Goal: Information Seeking & Learning: Check status

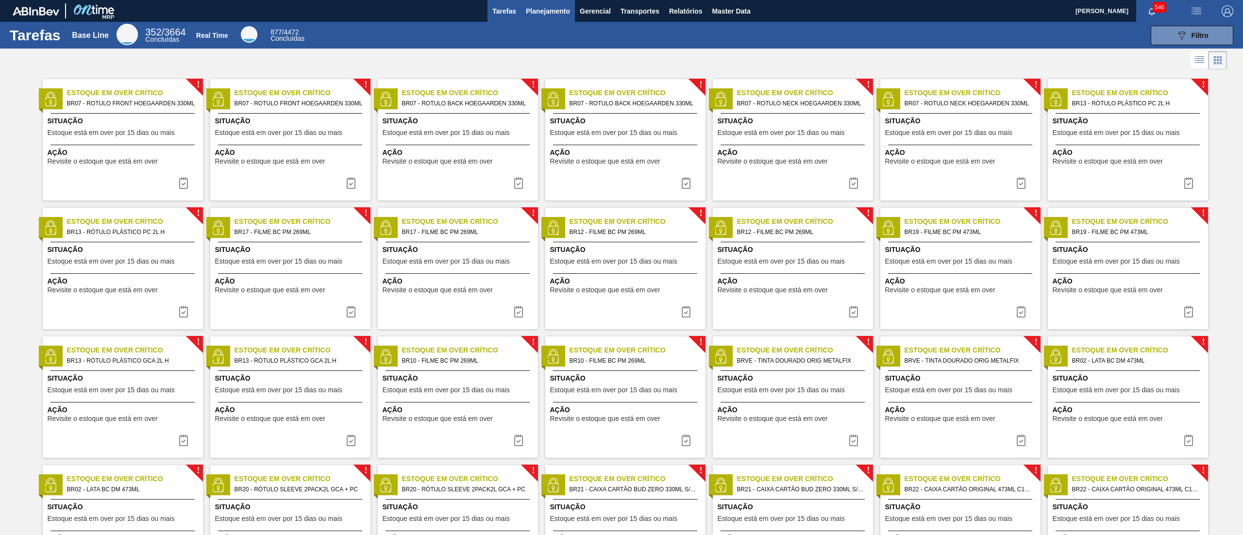
click at [553, 10] on span "Planejamento" at bounding box center [548, 11] width 44 height 12
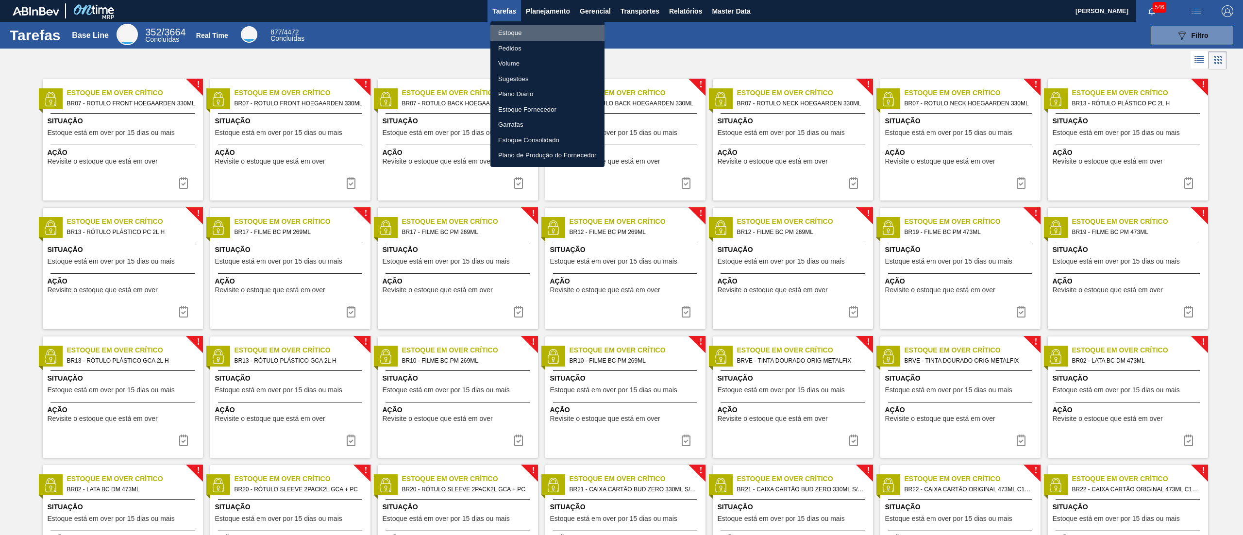
click at [542, 31] on li "Estoque" at bounding box center [547, 33] width 114 height 16
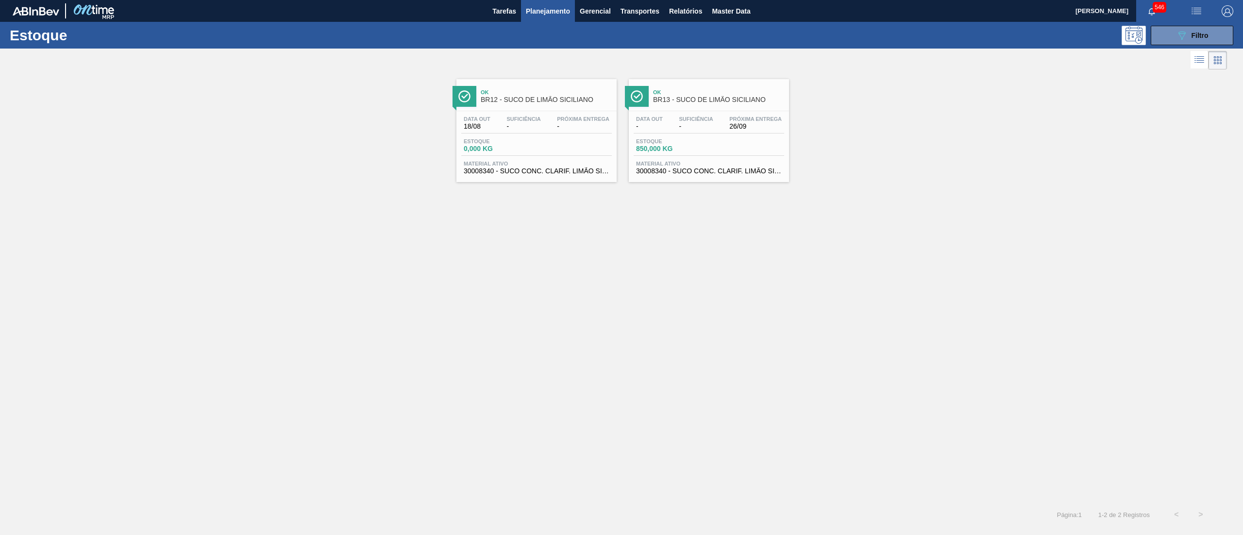
click at [725, 173] on span "30008340 - SUCO CONC. CLARIF. LIMÃO SICILIANO" at bounding box center [709, 170] width 146 height 7
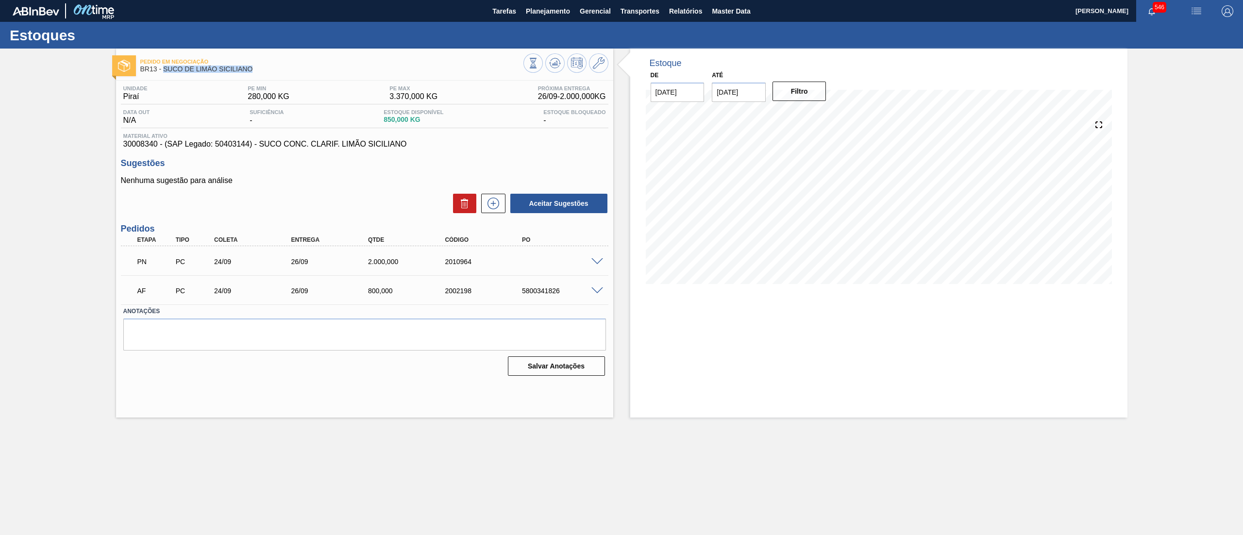
drag, startPoint x: 268, startPoint y: 67, endPoint x: 165, endPoint y: 67, distance: 102.9
click at [165, 67] on span "BR13 - SUCO DE LIMÃO SICILIANO" at bounding box center [331, 69] width 383 height 7
copy span "SUCO DE LIMÃO SICILIANO"
drag, startPoint x: 507, startPoint y: 288, endPoint x: 602, endPoint y: 288, distance: 95.6
click at [602, 288] on div "AF PC 24/09 26/09 800,000 2002198 5800341826" at bounding box center [364, 290] width 487 height 24
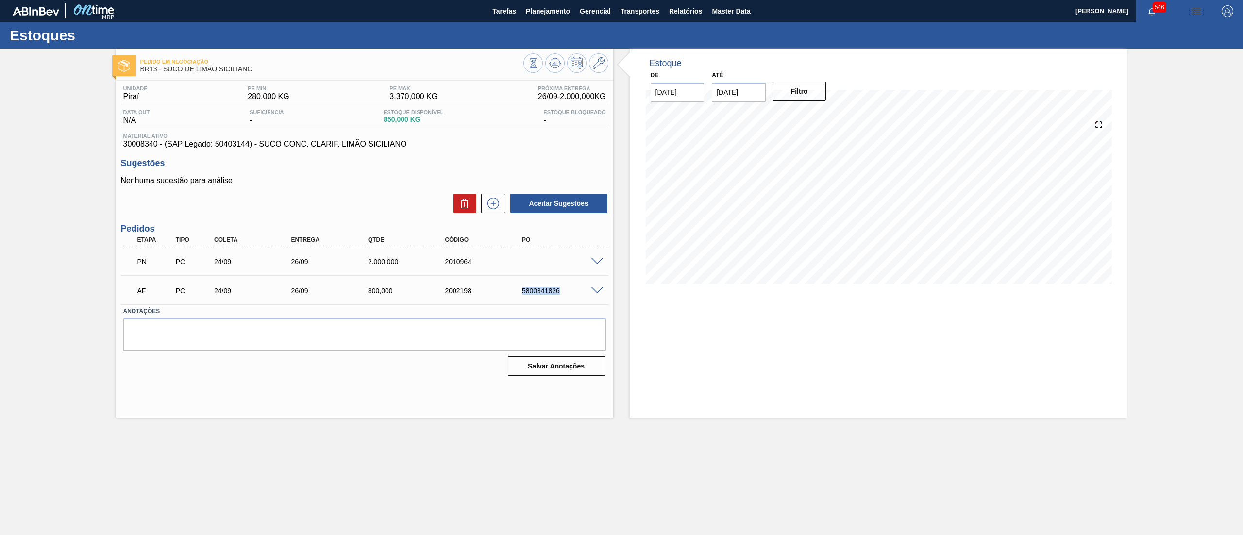
copy div "5800341826"
click at [656, 296] on div "19/08 Projeção de Estoque 850 [DOMAIN_NAME] 0 Política Objetiva 1,825" at bounding box center [879, 201] width 466 height 194
click at [595, 289] on span at bounding box center [597, 290] width 12 height 7
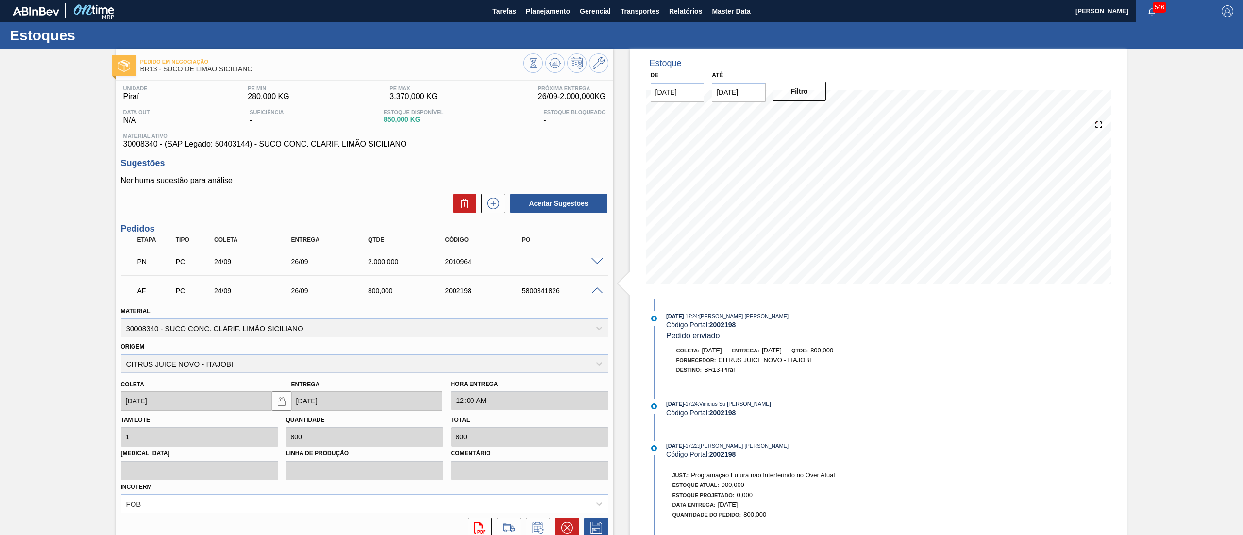
scroll to position [84, 0]
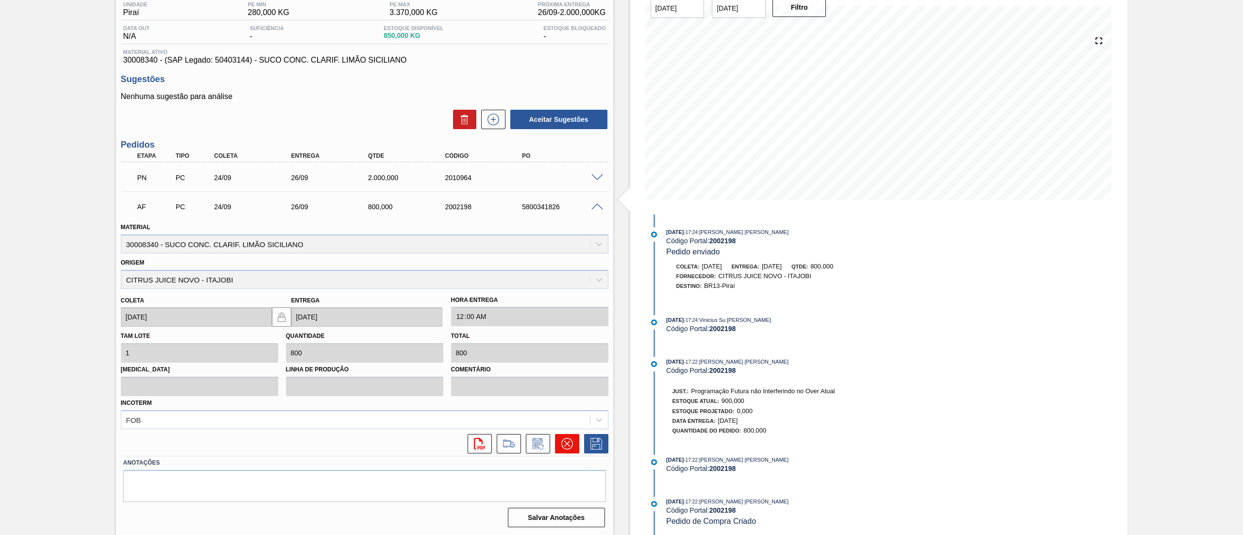
click at [566, 448] on icon at bounding box center [567, 444] width 12 height 12
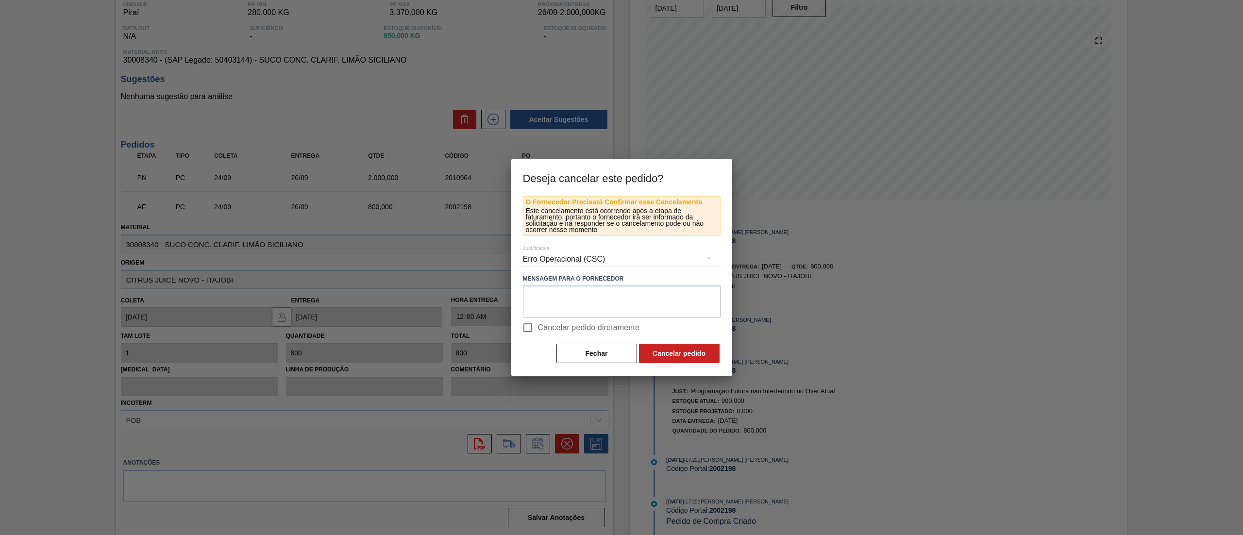
click at [552, 261] on div "Erro Operacional (CSC)" at bounding box center [622, 259] width 198 height 27
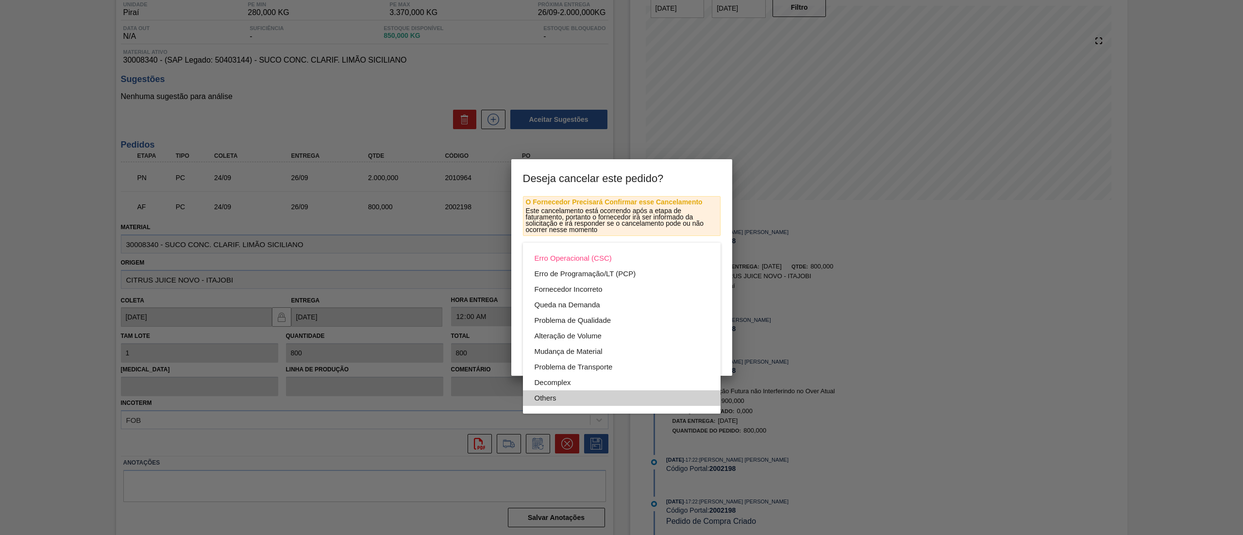
click at [544, 397] on div "Others" at bounding box center [622, 398] width 174 height 16
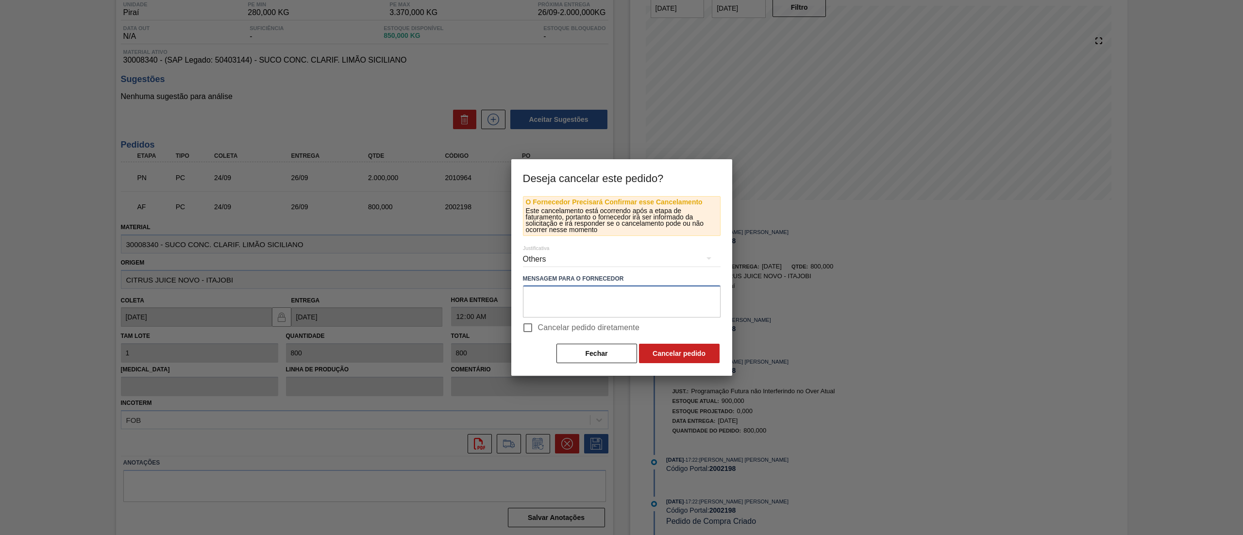
click at [664, 312] on textarea at bounding box center [622, 301] width 198 height 32
type textarea "."
click at [524, 332] on input "Cancelar pedido diretamente" at bounding box center [528, 327] width 20 height 20
checkbox input "true"
click at [680, 349] on button "Cancelar pedido" at bounding box center [679, 353] width 81 height 19
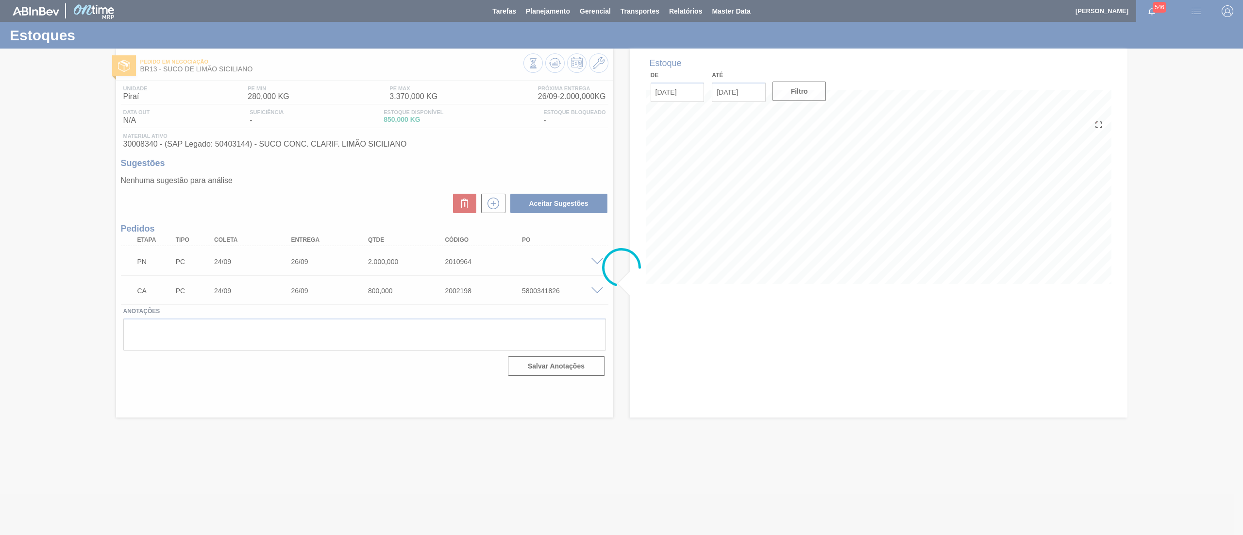
scroll to position [0, 0]
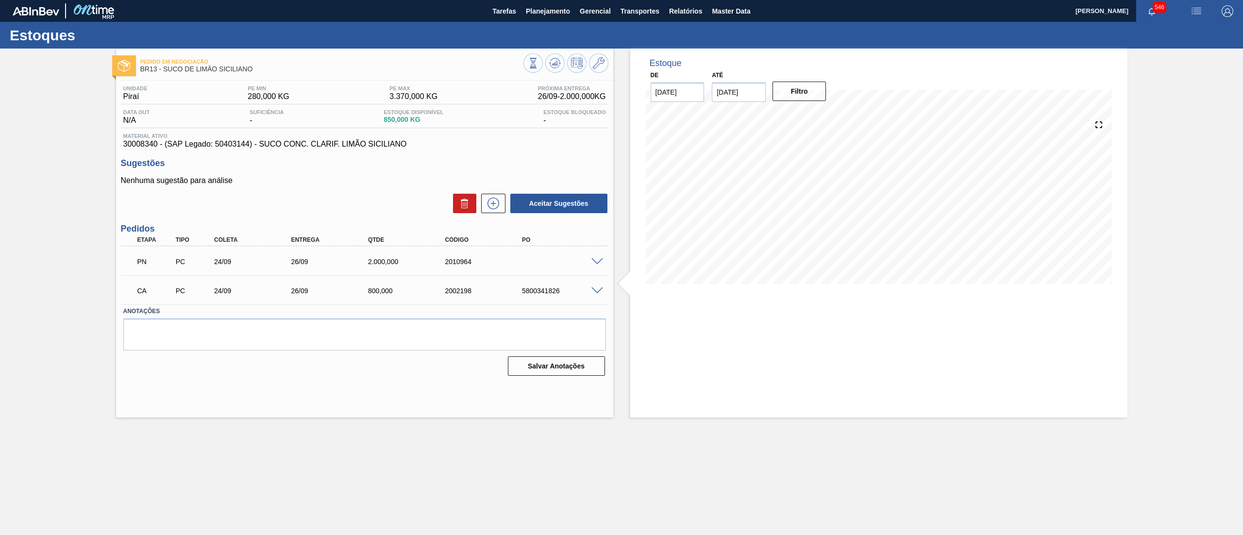
click at [597, 290] on span at bounding box center [597, 290] width 12 height 7
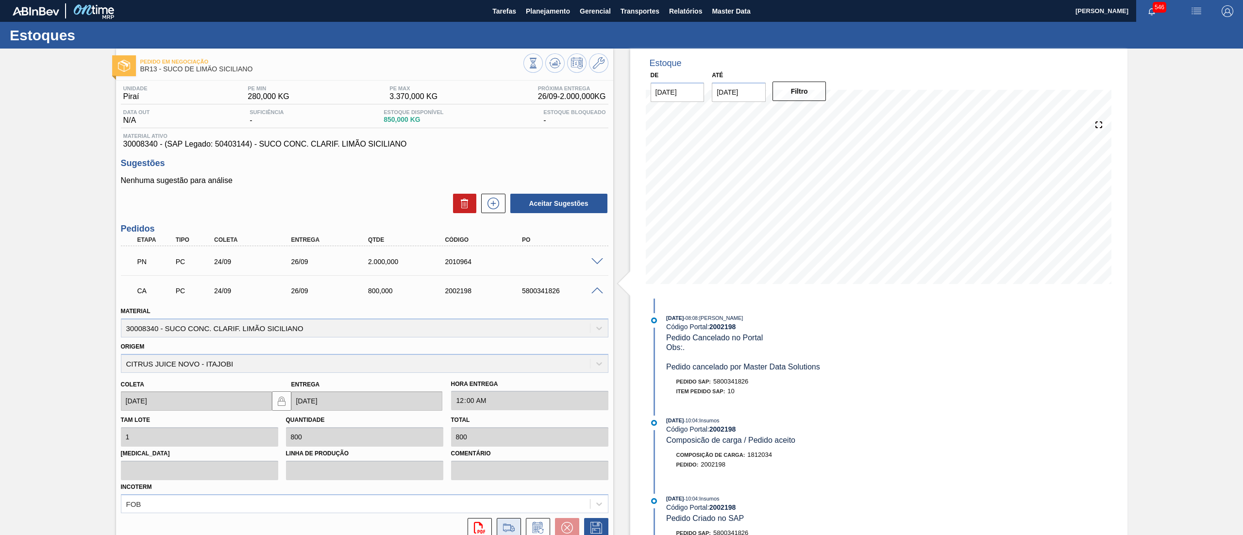
click at [508, 527] on icon at bounding box center [509, 528] width 16 height 12
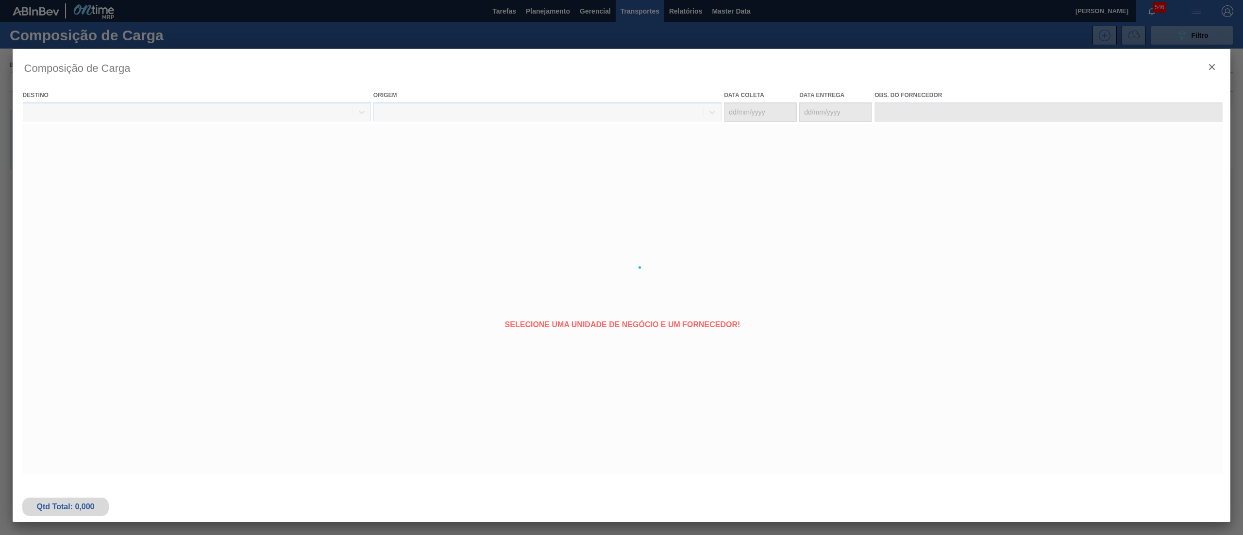
type coleta "[DATE]"
type entrega "[DATE]"
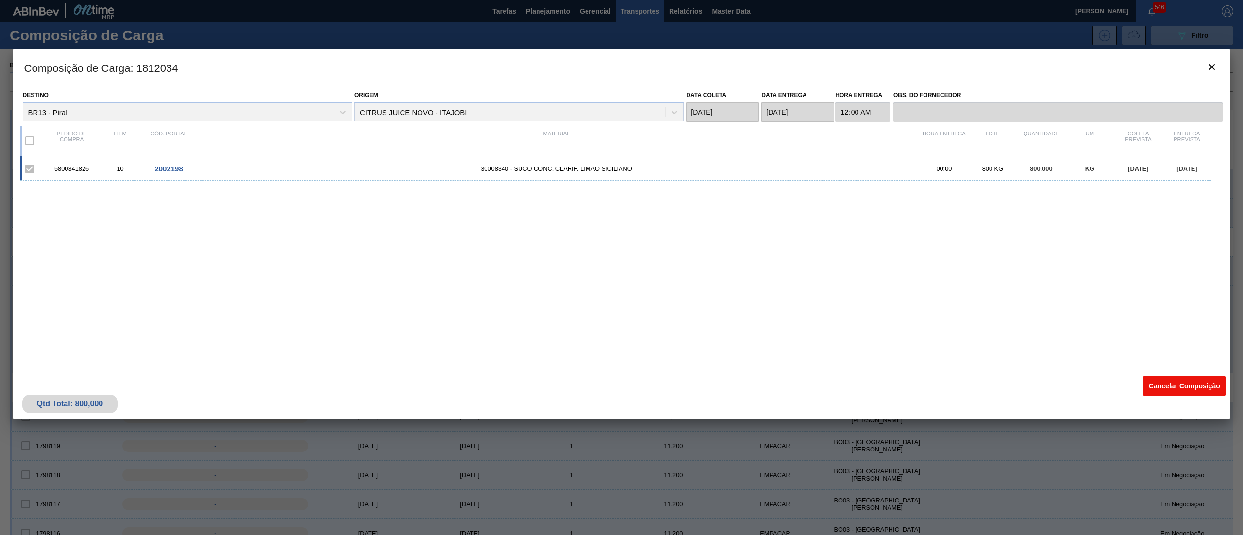
click at [1202, 384] on button "Cancelar Composição" at bounding box center [1184, 385] width 83 height 19
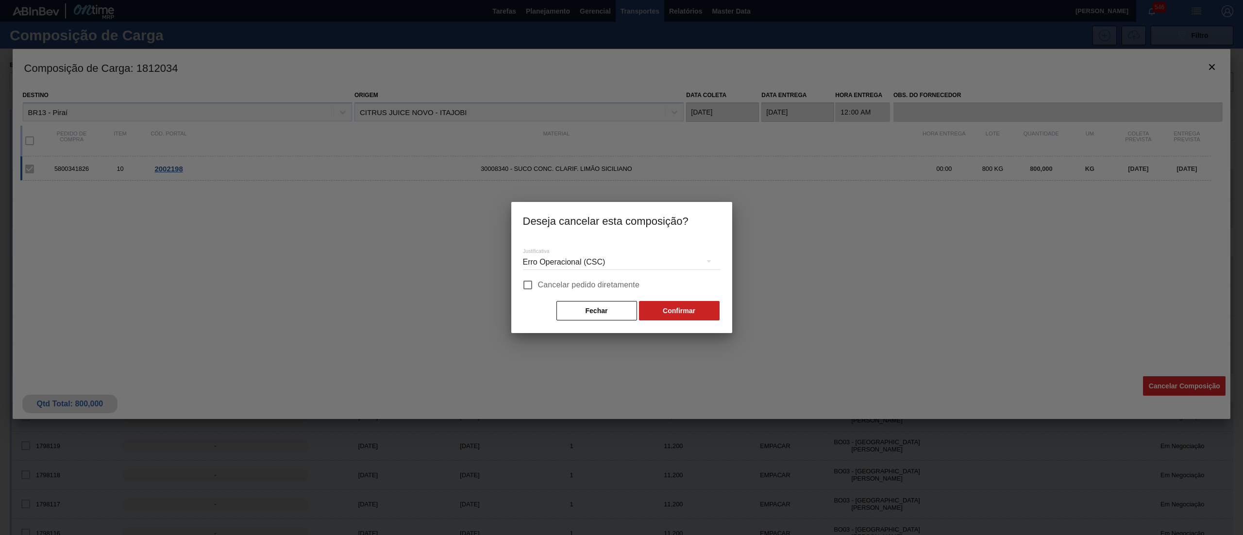
click at [592, 252] on div "Erro Operacional (CSC)" at bounding box center [622, 262] width 198 height 27
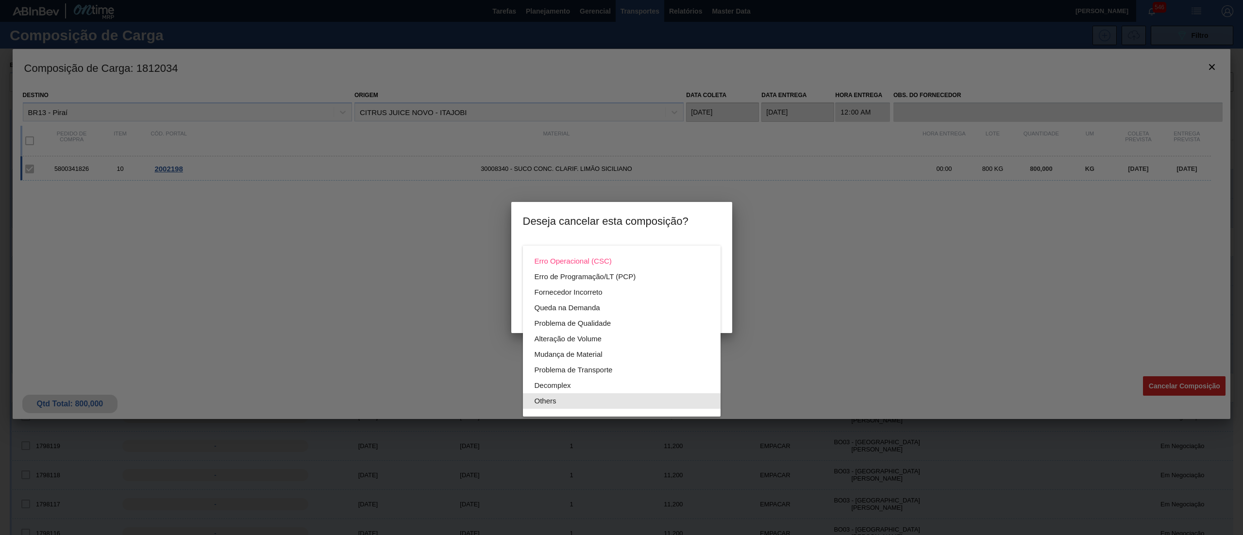
click at [555, 407] on div "Others" at bounding box center [622, 401] width 174 height 16
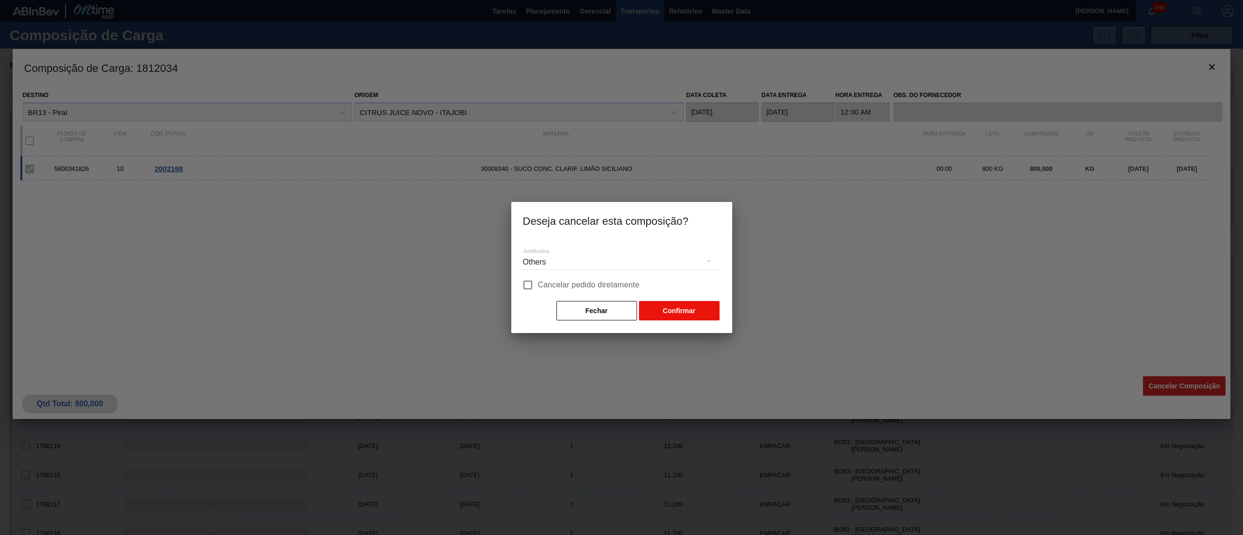
click at [674, 308] on button "Confirmar" at bounding box center [679, 310] width 81 height 19
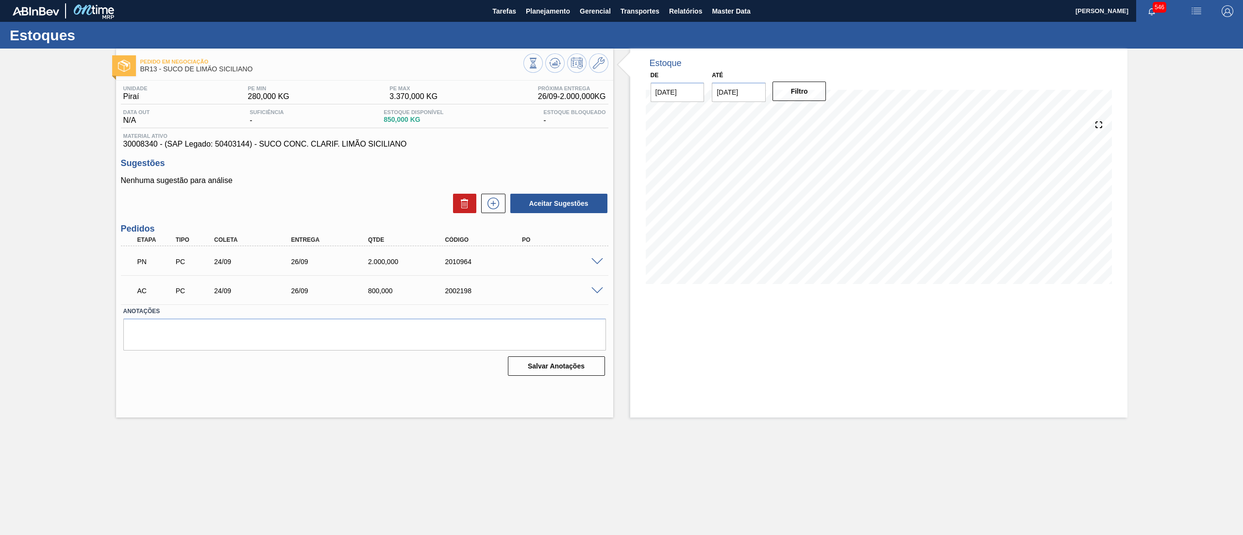
click at [595, 289] on span at bounding box center [597, 290] width 12 height 7
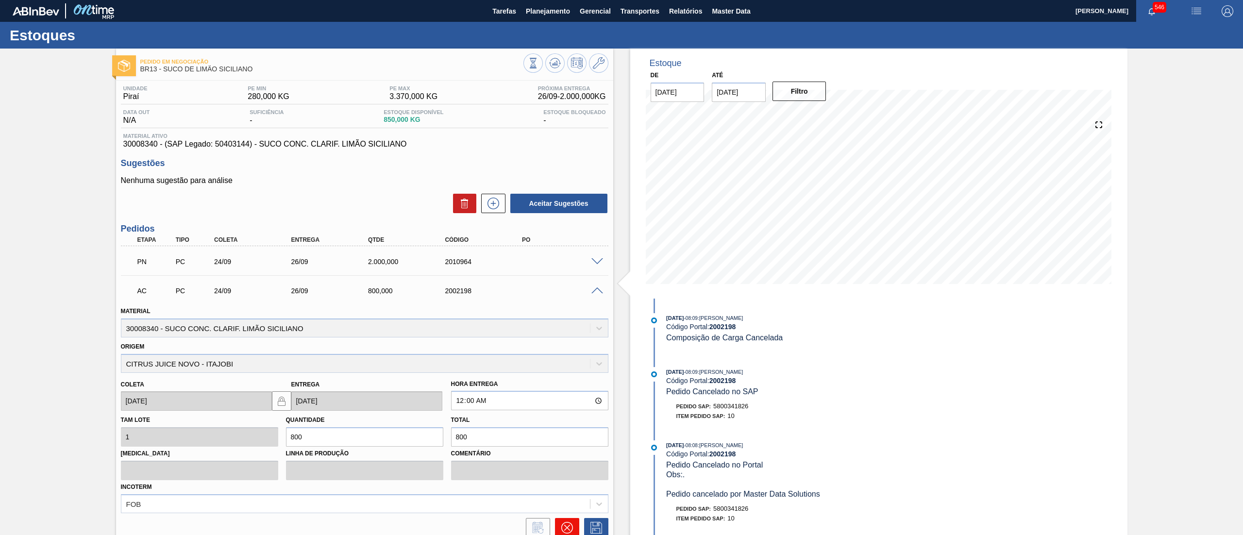
click at [568, 524] on icon at bounding box center [567, 528] width 12 height 12
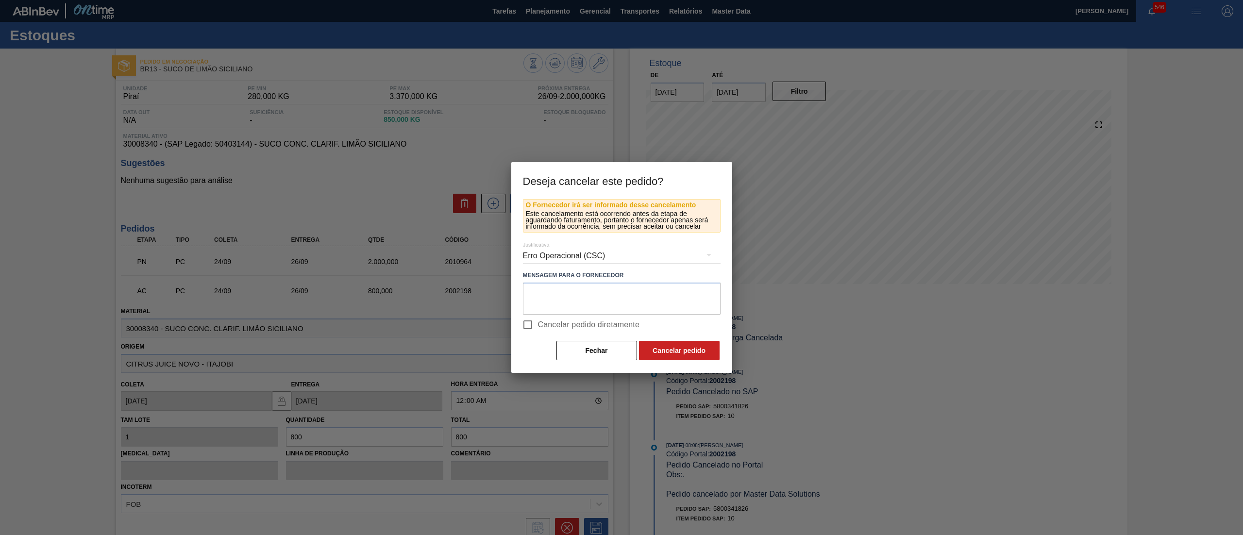
click at [565, 254] on div "Erro Operacional (CSC)" at bounding box center [622, 255] width 198 height 27
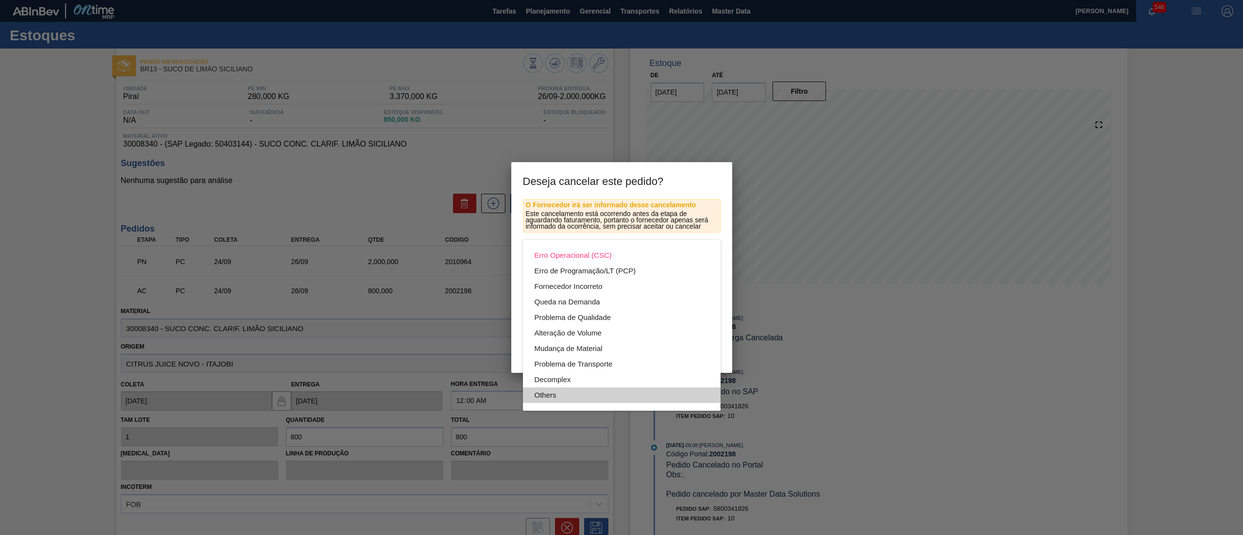
click at [564, 392] on div "Others" at bounding box center [622, 395] width 174 height 16
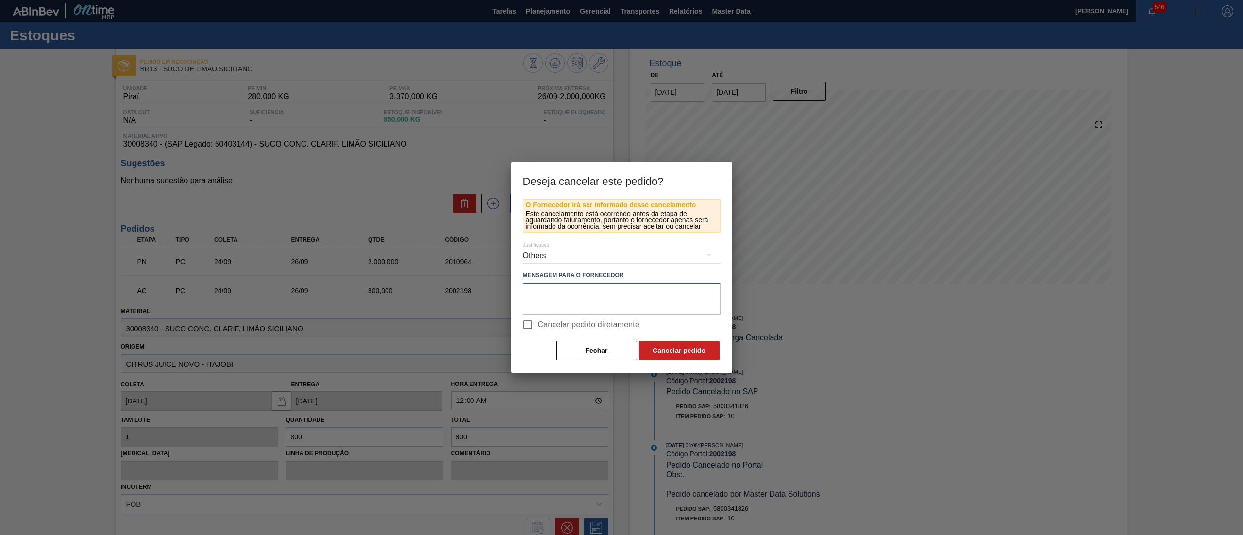
click at [661, 306] on textarea at bounding box center [622, 299] width 198 height 32
type textarea "."
click at [693, 353] on button "Cancelar pedido" at bounding box center [679, 350] width 81 height 19
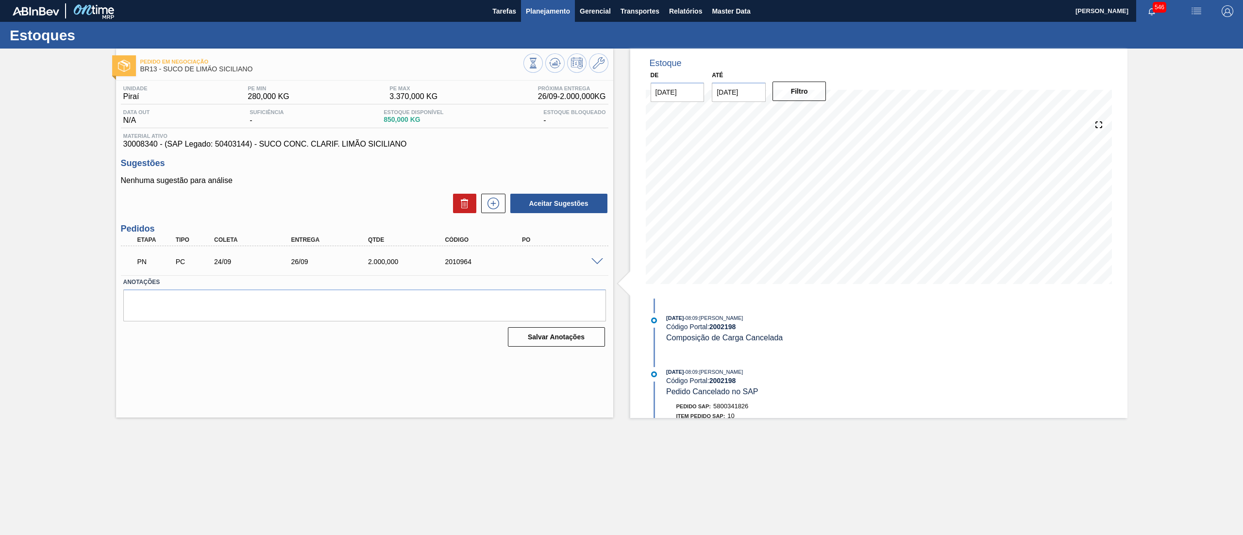
click at [538, 9] on span "Planejamento" at bounding box center [548, 11] width 44 height 12
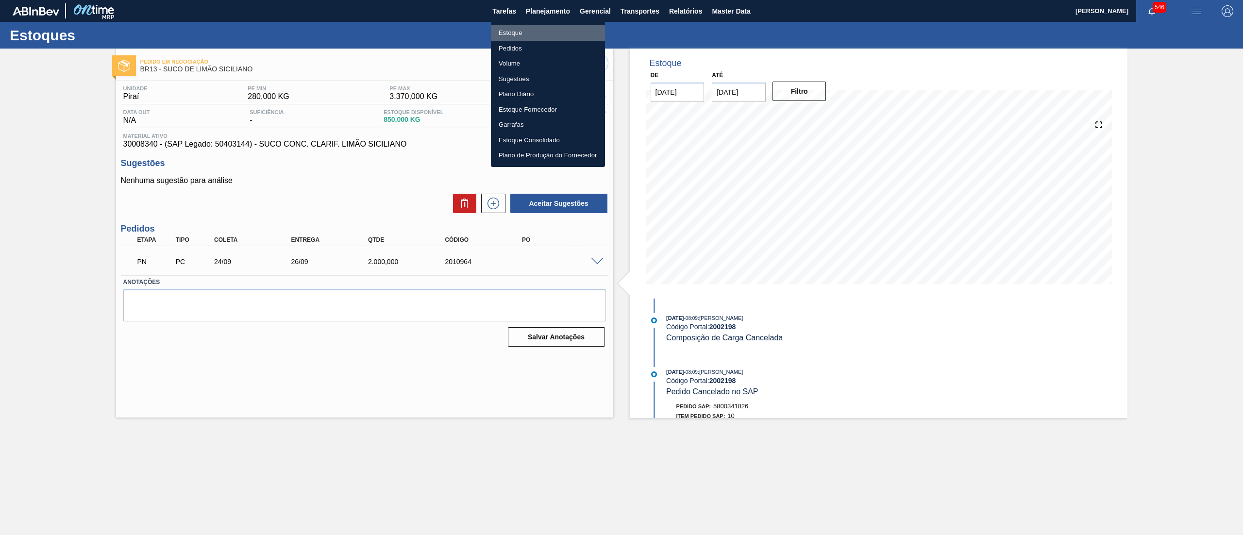
click at [537, 32] on li "Estoque" at bounding box center [548, 33] width 114 height 16
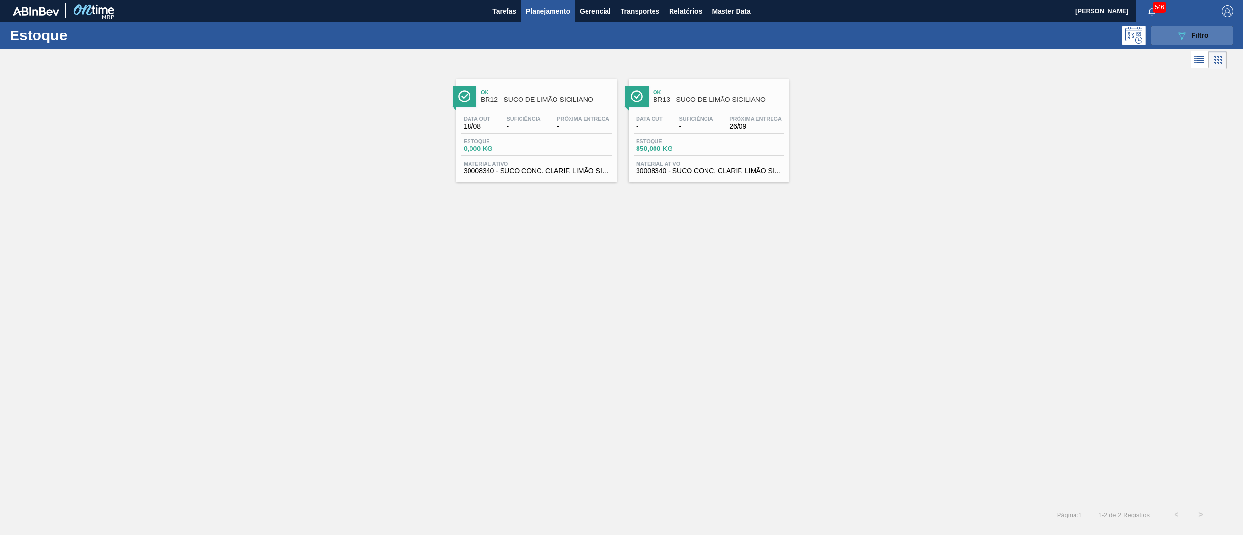
click at [1181, 28] on button "089F7B8B-B2A5-4AFE-B5C0-19BA573D28AC Filtro" at bounding box center [1192, 35] width 83 height 19
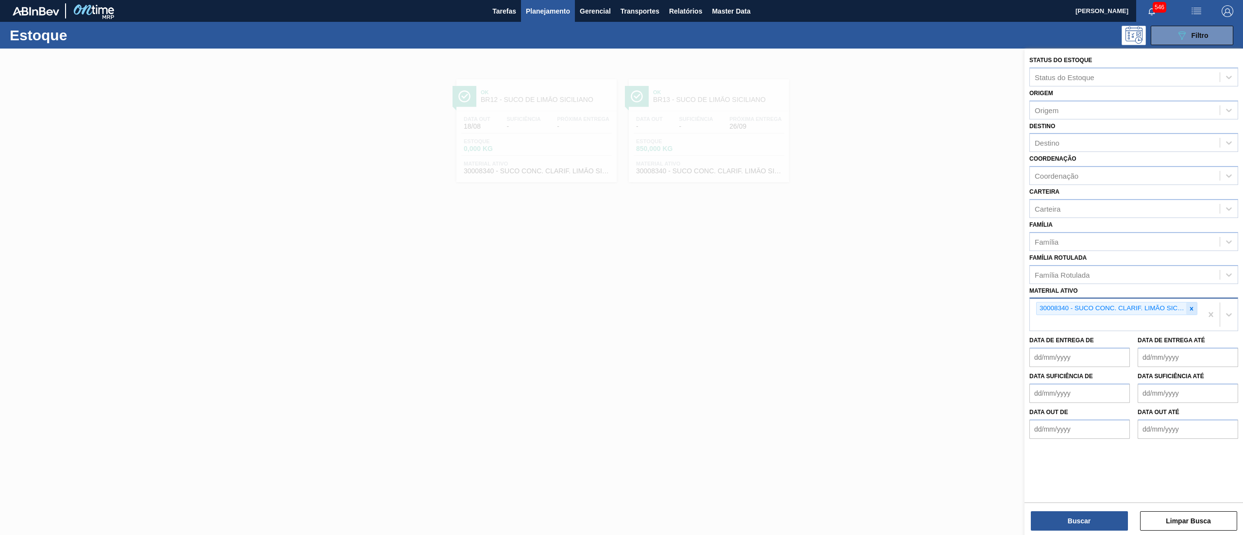
click at [1191, 308] on icon at bounding box center [1191, 308] width 3 height 3
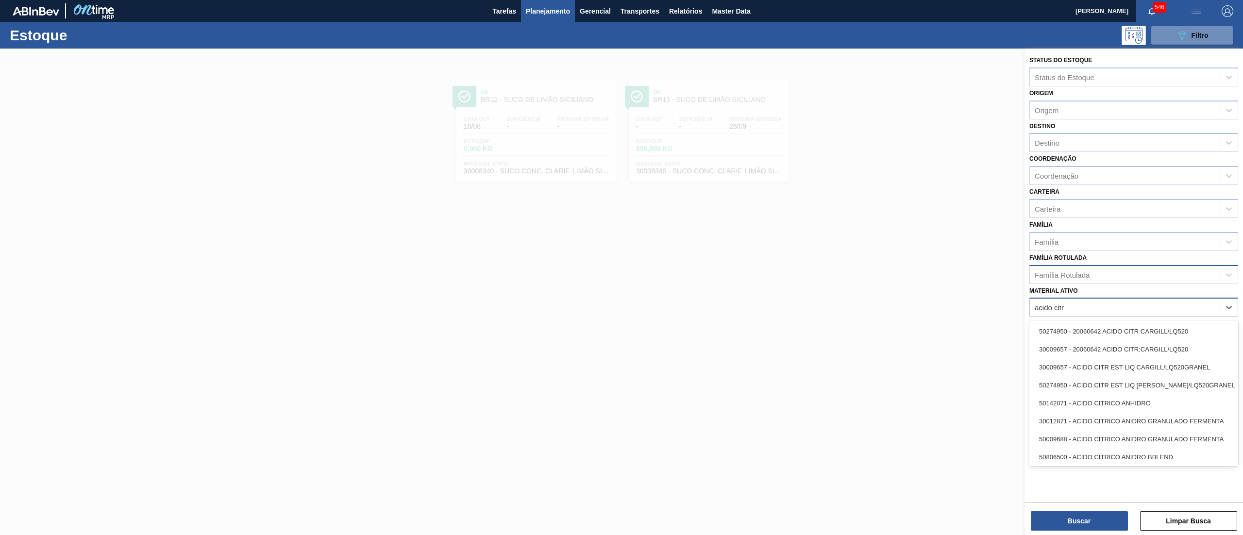
type ativo "acido citr"
click at [1109, 275] on div "Família Rotulada" at bounding box center [1125, 274] width 190 height 14
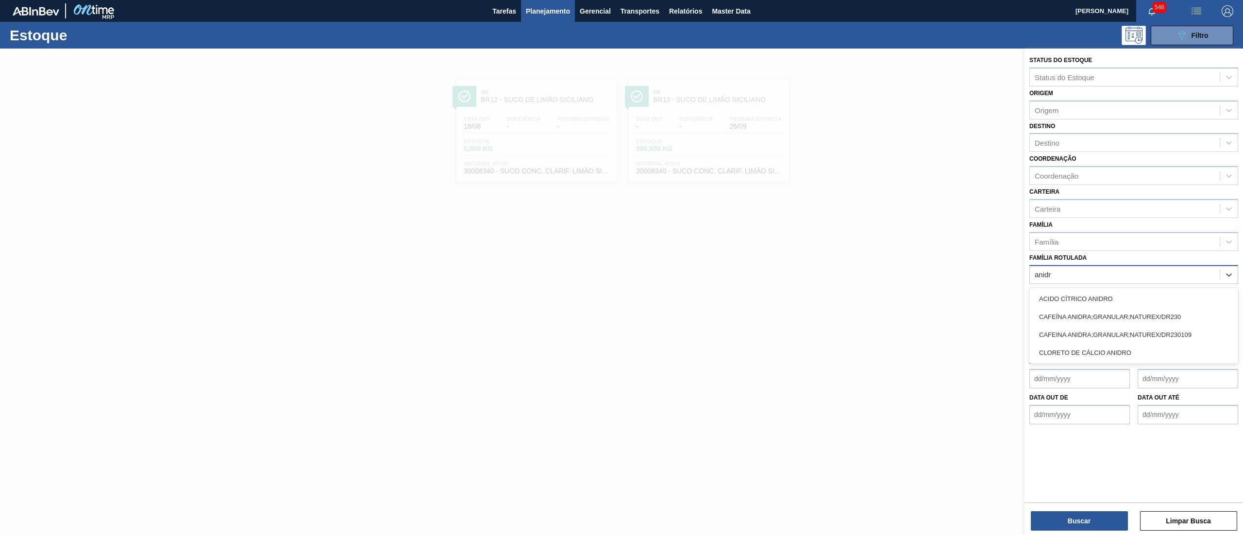
type Rotulada "anidro"
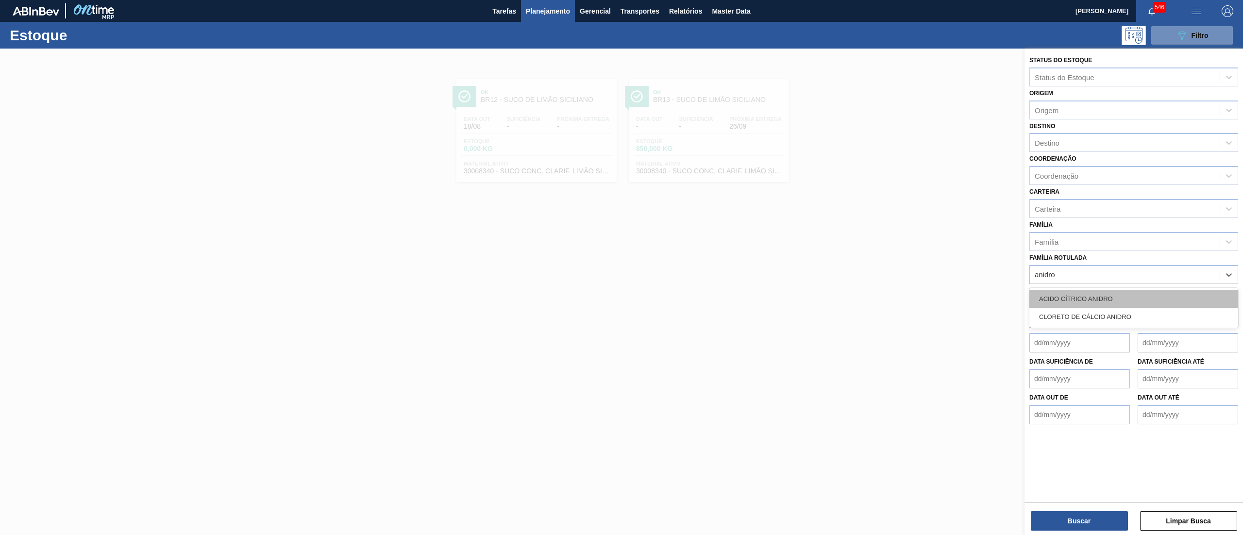
click at [1119, 304] on div "ACIDO CÍTRICO ANIDRO" at bounding box center [1133, 299] width 209 height 18
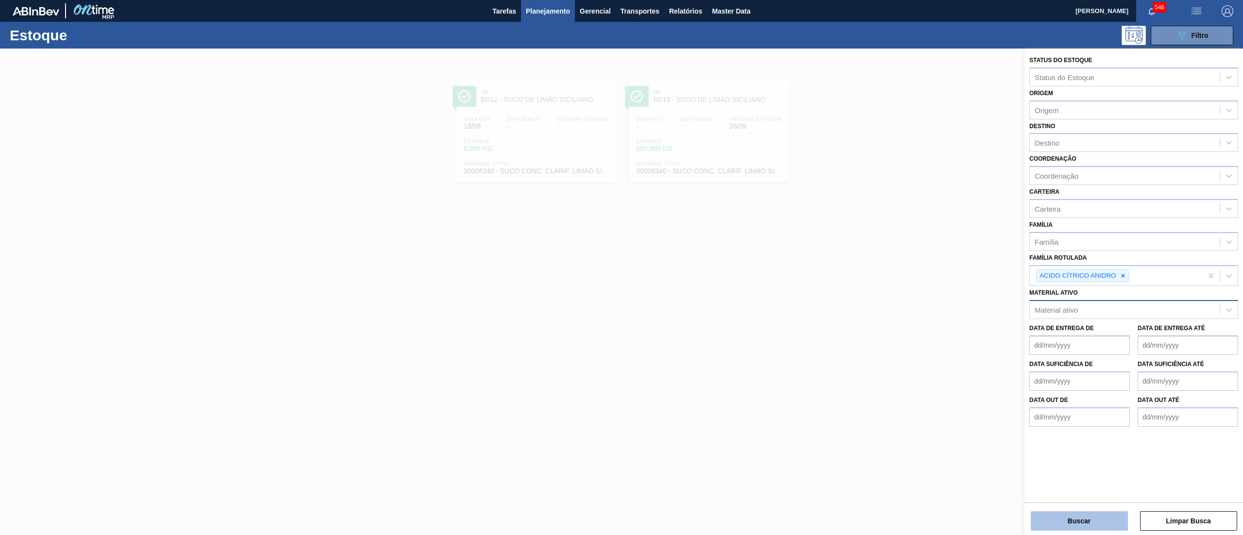
click at [1092, 525] on button "Buscar" at bounding box center [1079, 520] width 97 height 19
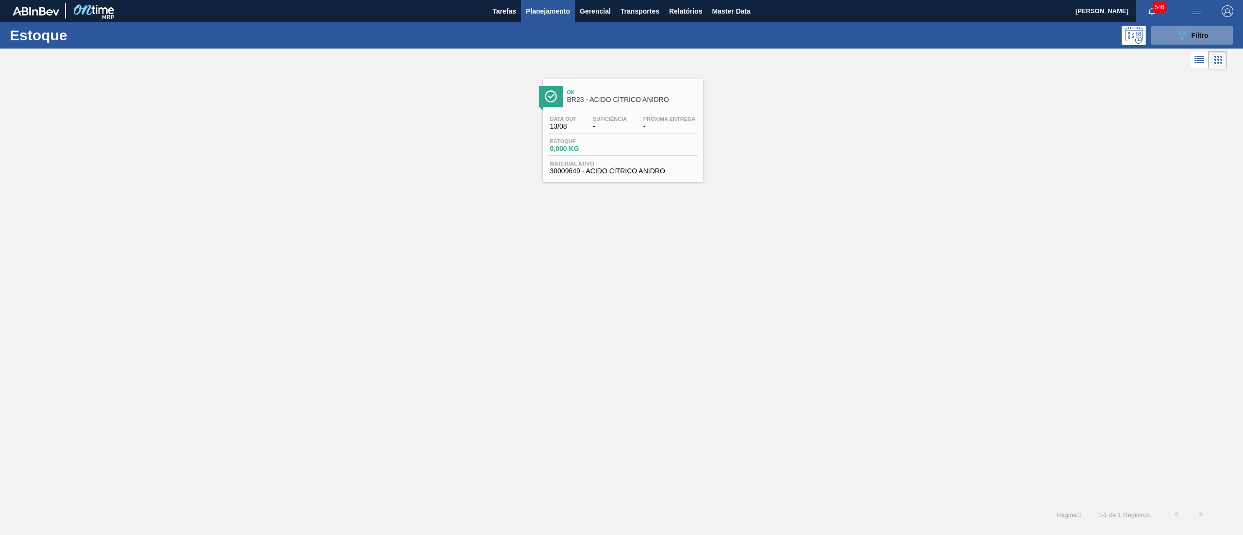
click at [658, 170] on span "30009649 - ACIDO CÍTRICO ANIDRO" at bounding box center [623, 170] width 146 height 7
click at [1175, 27] on button "089F7B8B-B2A5-4AFE-B5C0-19BA573D28AC Filtro" at bounding box center [1192, 35] width 83 height 19
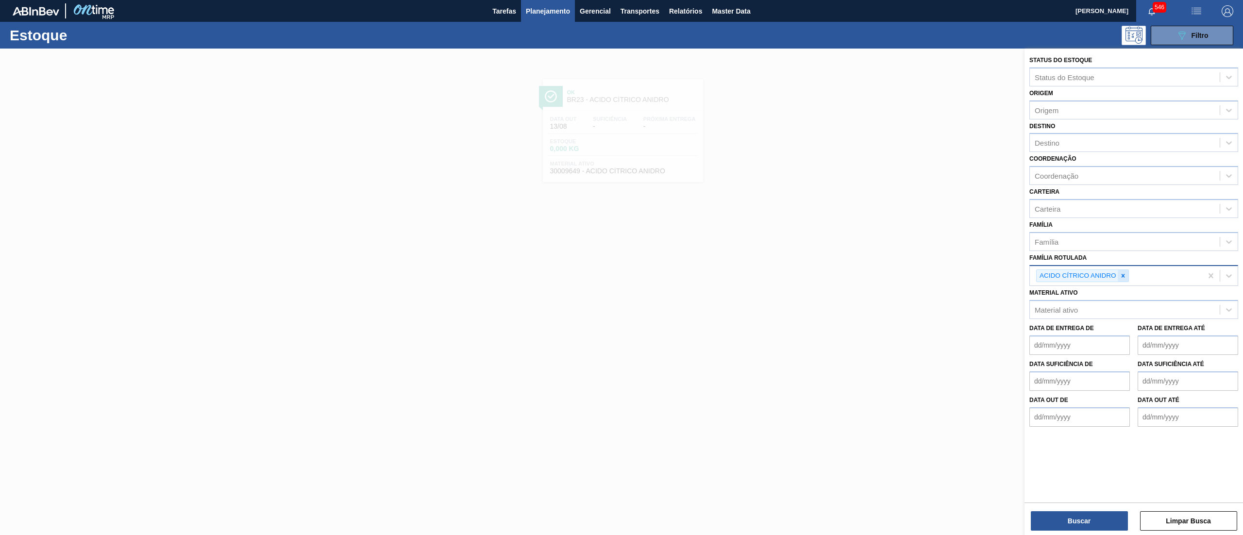
click at [1126, 272] on icon at bounding box center [1122, 275] width 7 height 7
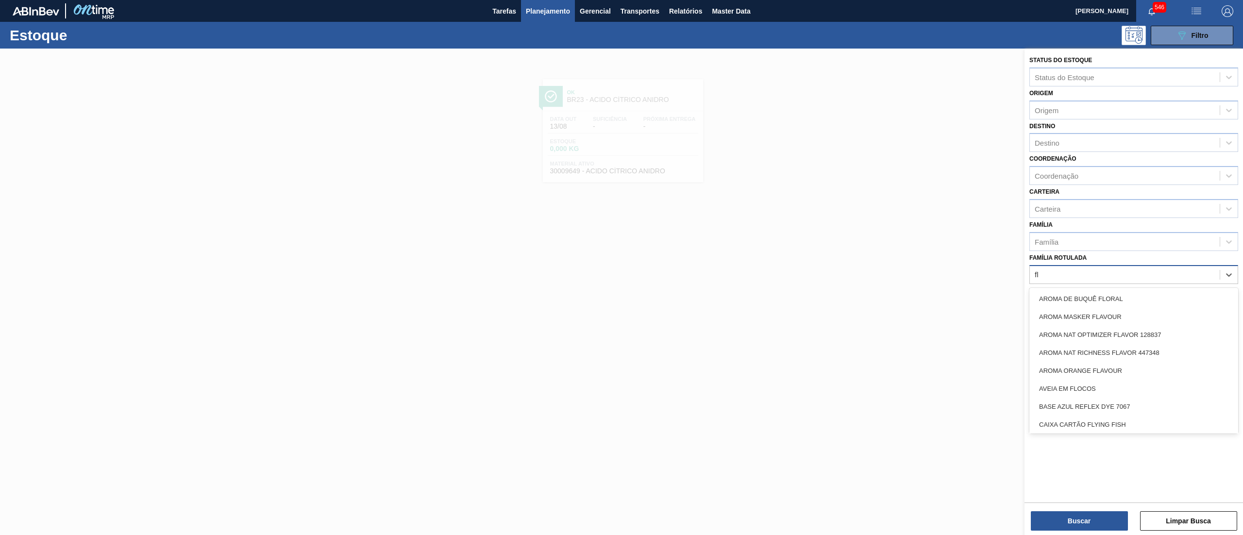
type Rotulada "fly"
click at [1121, 405] on div "ROLHA MET FLYING FISH" at bounding box center [1133, 407] width 209 height 18
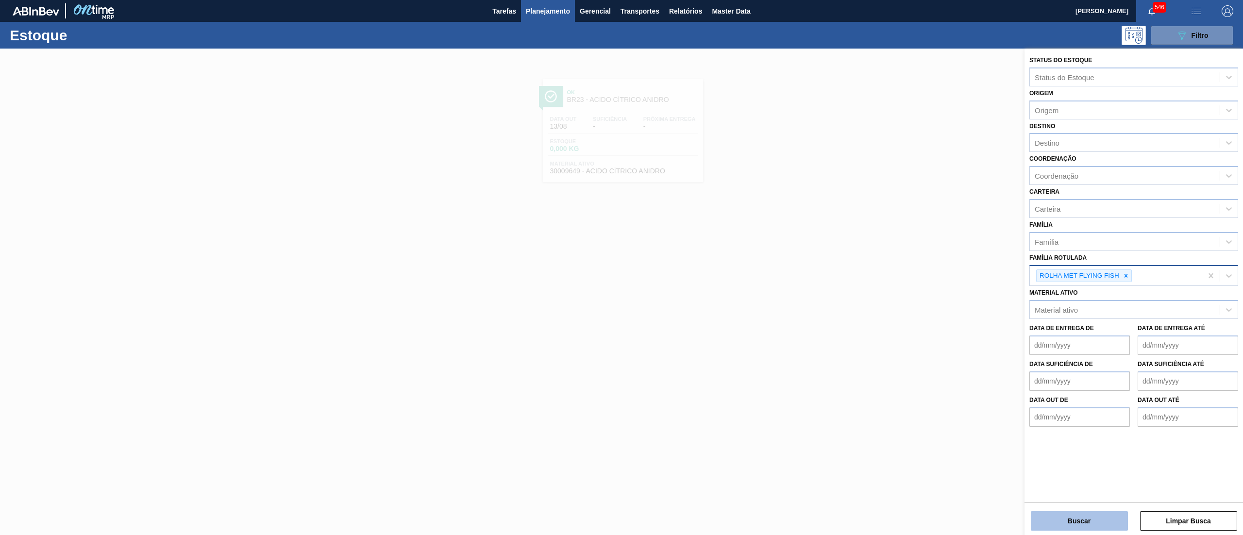
click at [1100, 516] on button "Buscar" at bounding box center [1079, 520] width 97 height 19
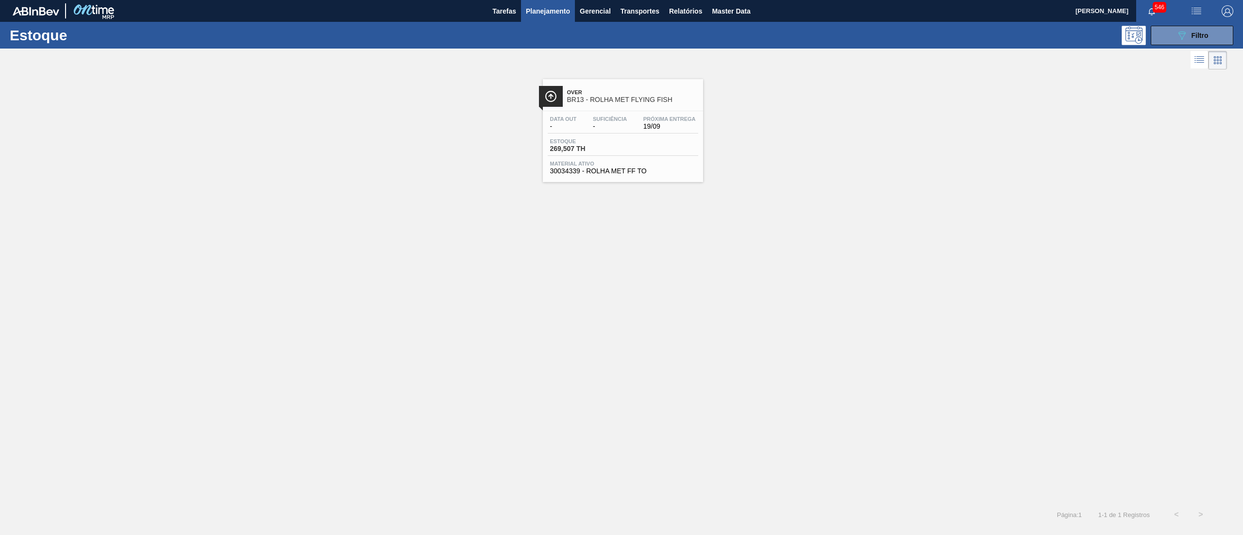
click at [626, 171] on span "30034339 - ROLHA MET FF TO" at bounding box center [623, 170] width 146 height 7
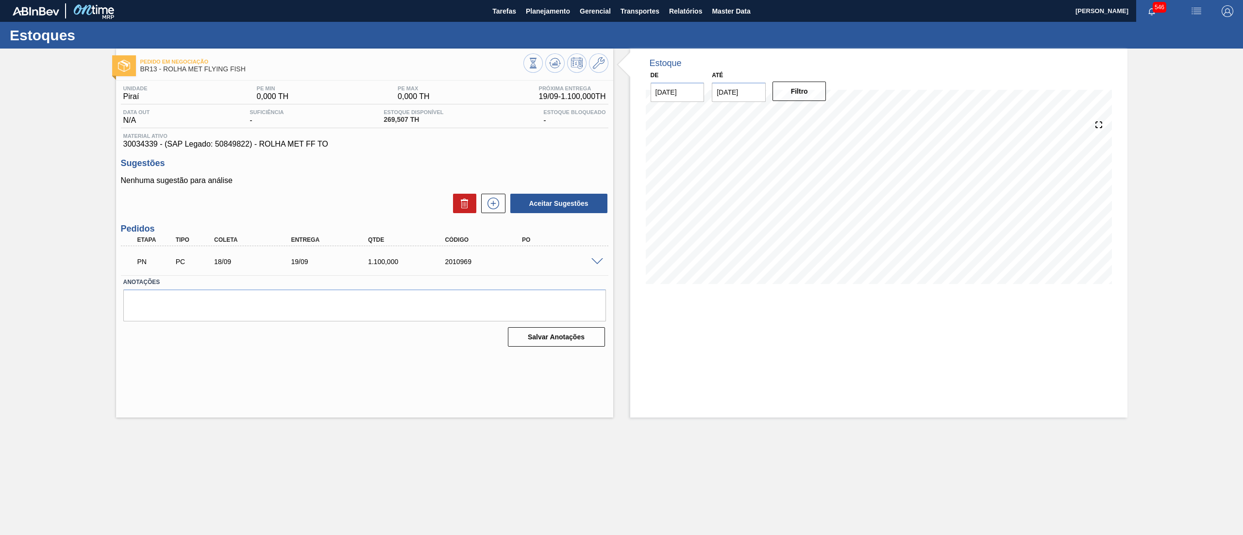
click at [598, 262] on span at bounding box center [597, 261] width 12 height 7
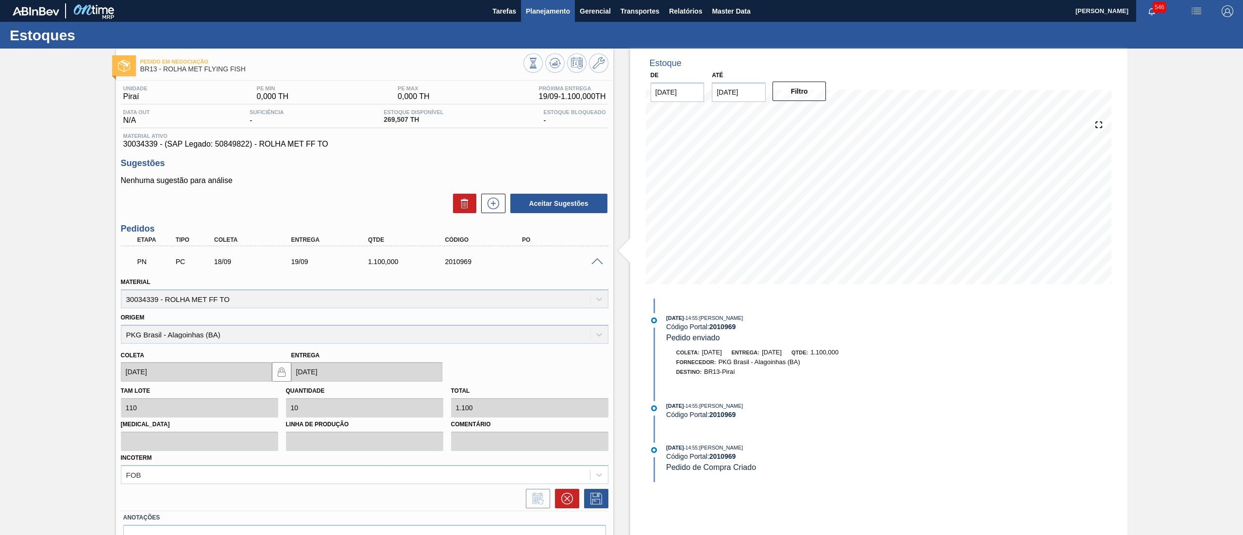
click at [545, 13] on span "Planejamento" at bounding box center [548, 11] width 44 height 12
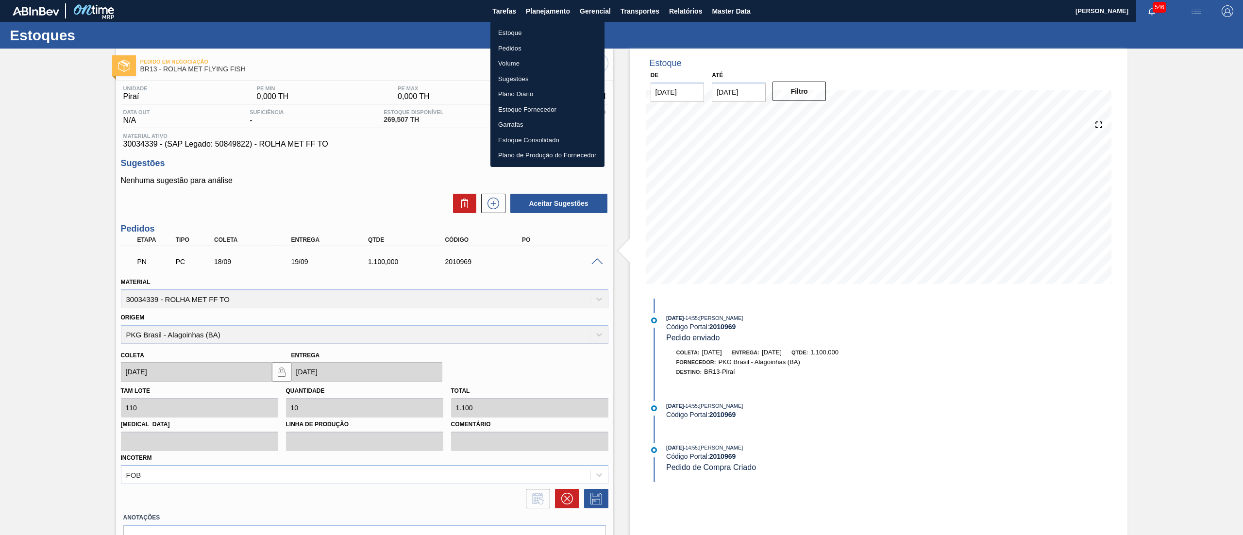
click at [527, 28] on li "Estoque" at bounding box center [547, 33] width 114 height 16
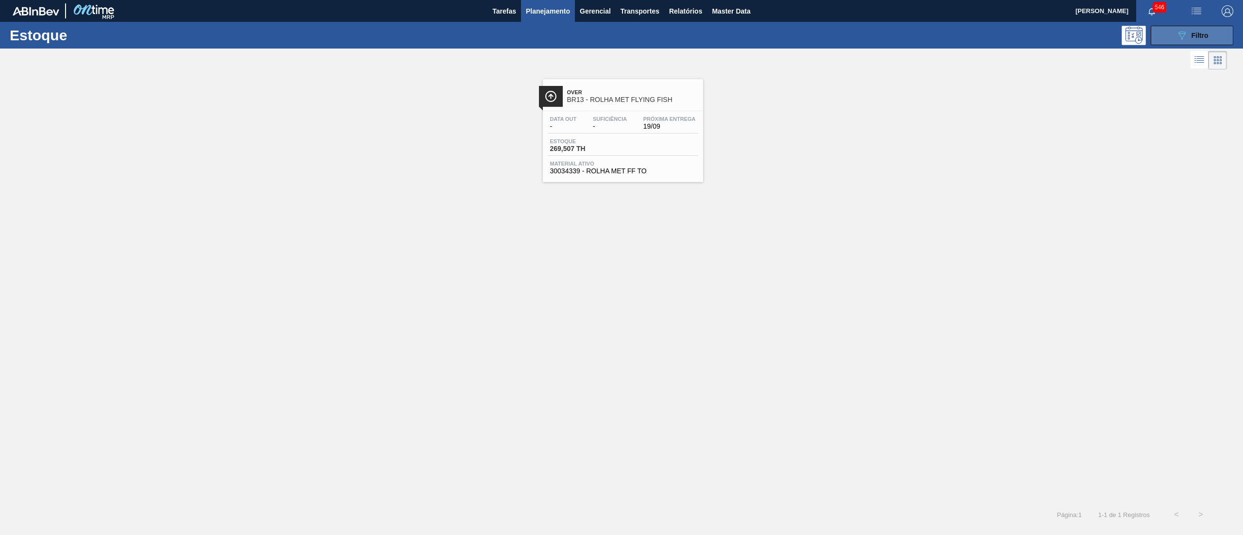
click at [1176, 30] on icon "089F7B8B-B2A5-4AFE-B5C0-19BA573D28AC" at bounding box center [1182, 36] width 12 height 12
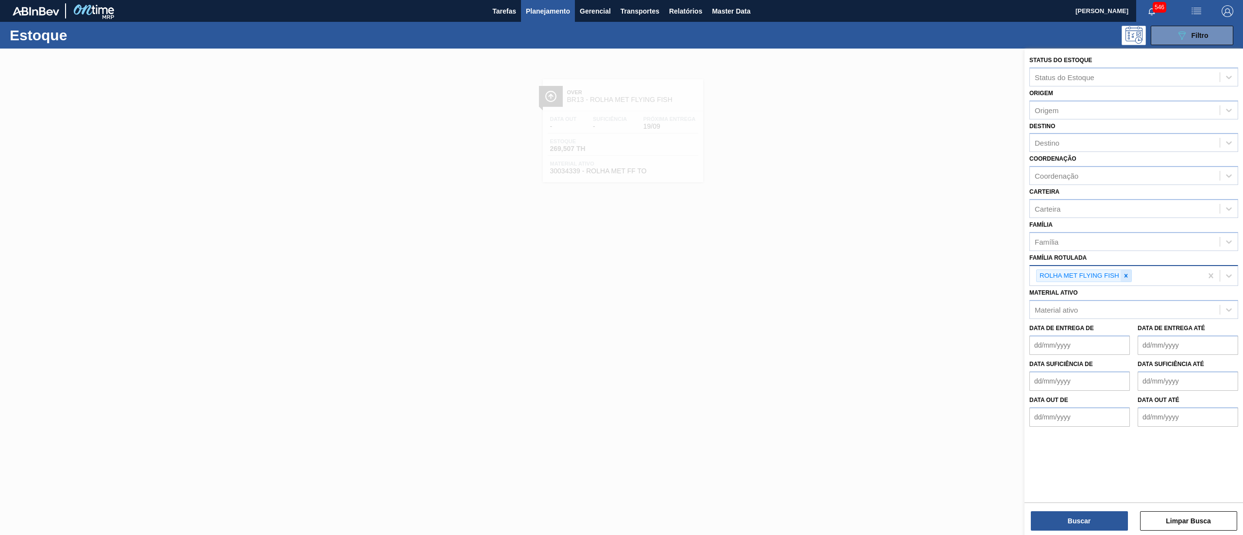
click at [1121, 276] on div at bounding box center [1125, 276] width 11 height 12
click at [1111, 308] on div "Material ativo" at bounding box center [1125, 308] width 190 height 14
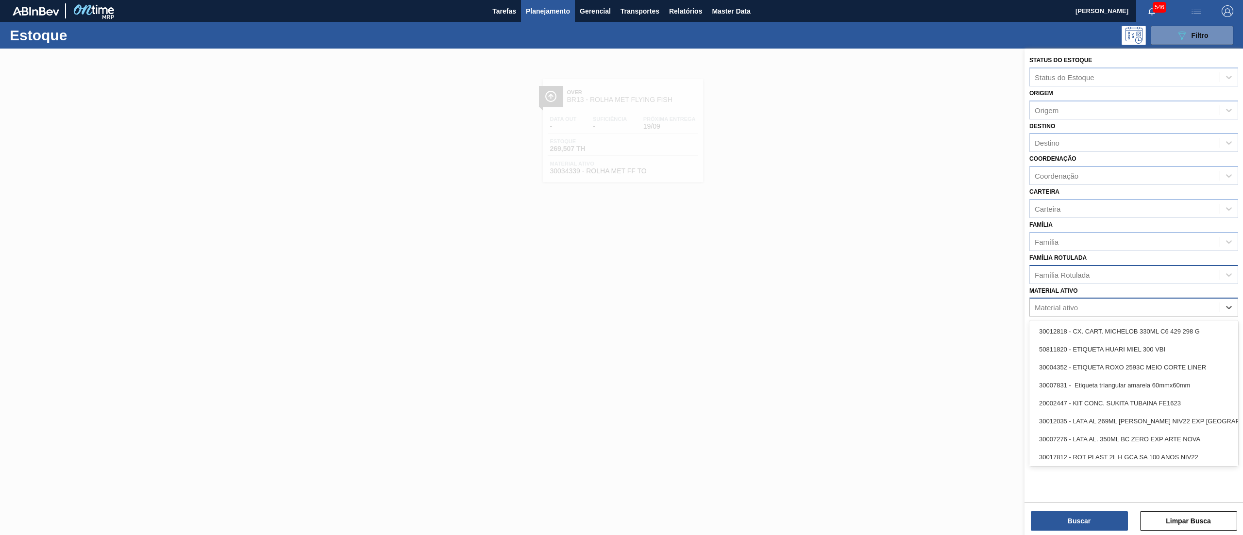
paste ativo "30034692"
type ativo "30034692"
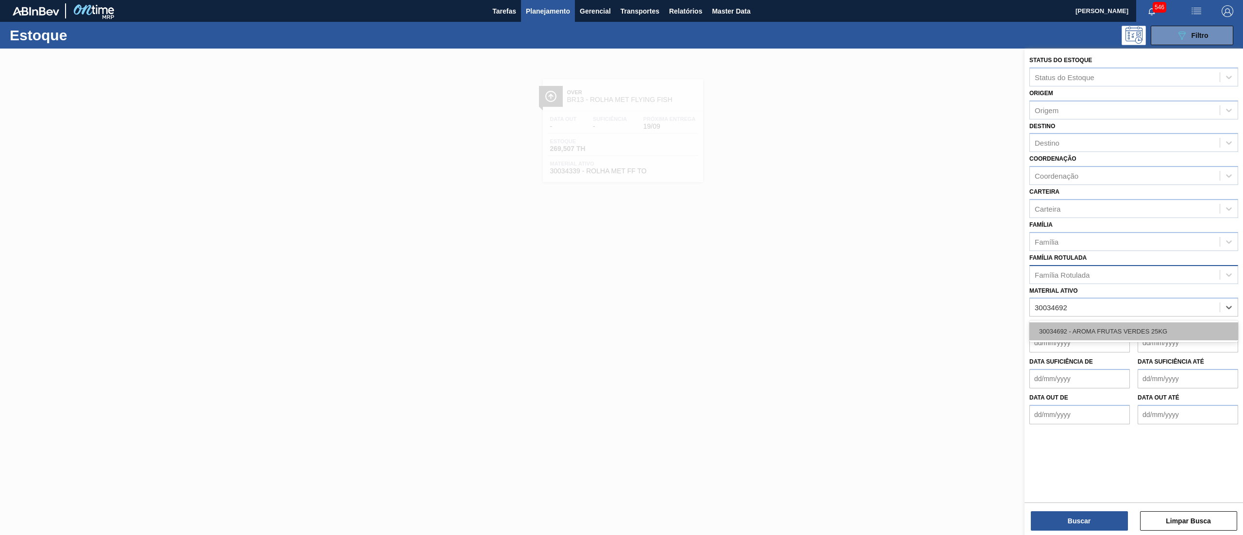
click at [1111, 324] on div "30034692 - AROMA FRUTAS VERDES 25KG" at bounding box center [1133, 331] width 209 height 18
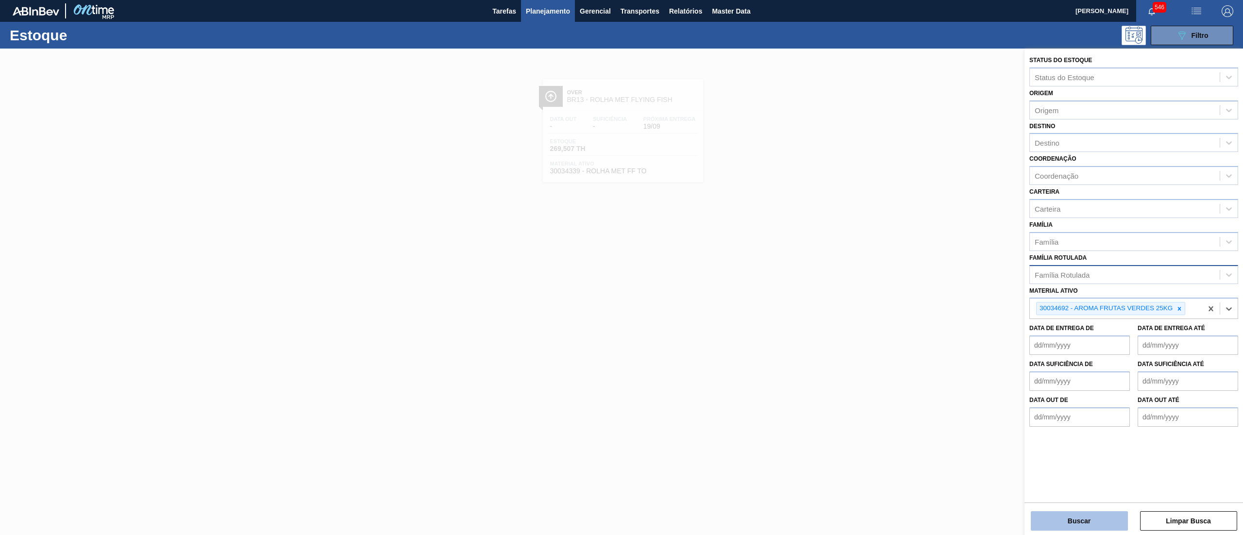
click at [1056, 520] on button "Buscar" at bounding box center [1079, 520] width 97 height 19
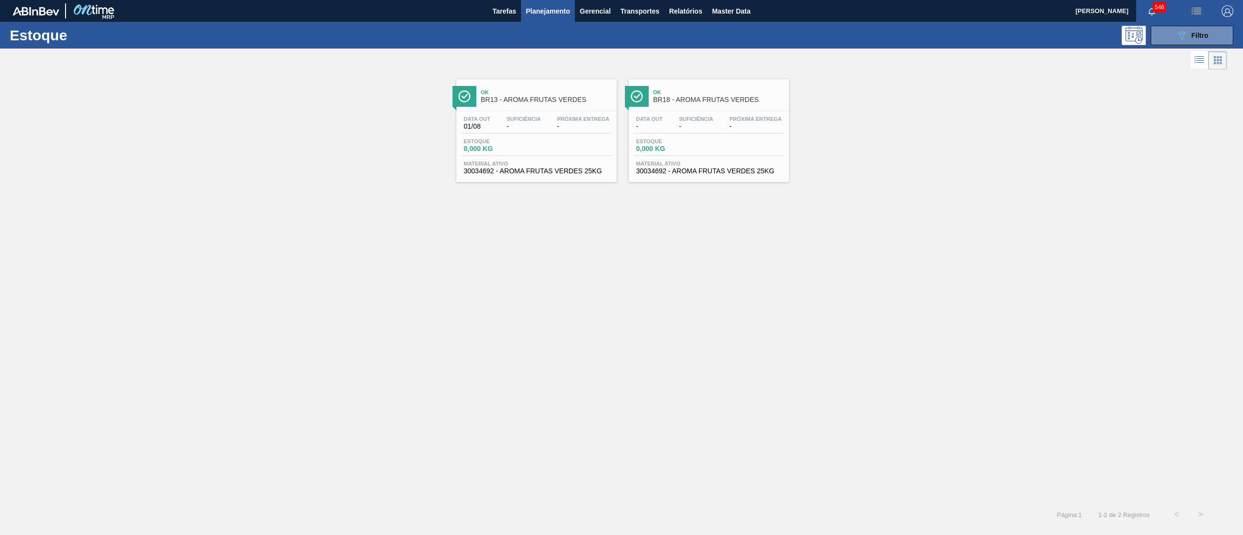
click at [539, 175] on span "30034692 - AROMA FRUTAS VERDES 25KG" at bounding box center [537, 170] width 146 height 7
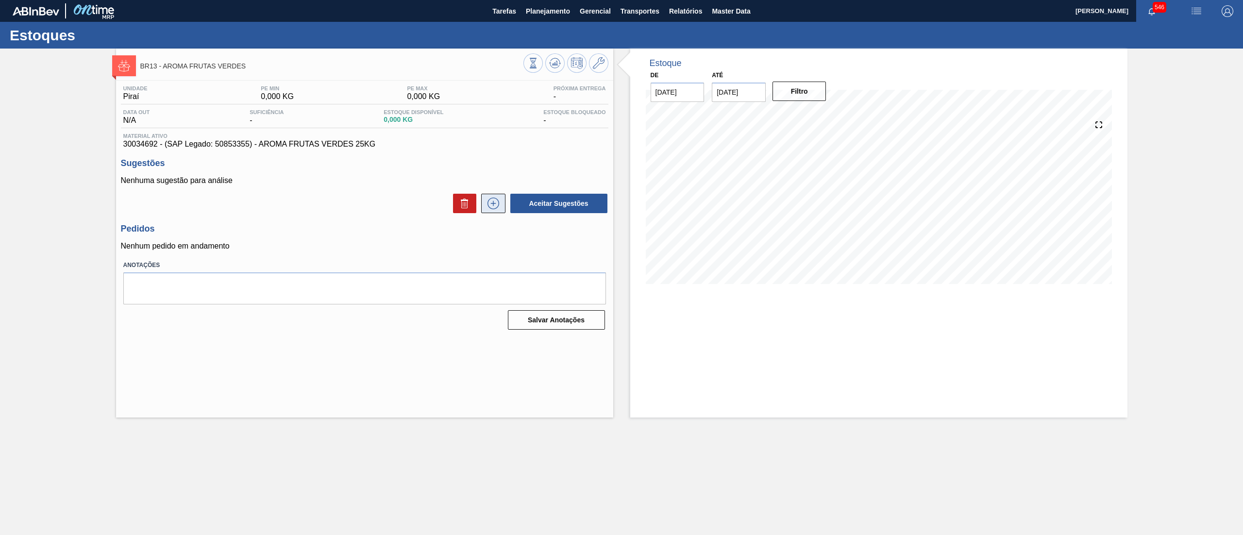
click at [490, 203] on icon at bounding box center [493, 204] width 16 height 12
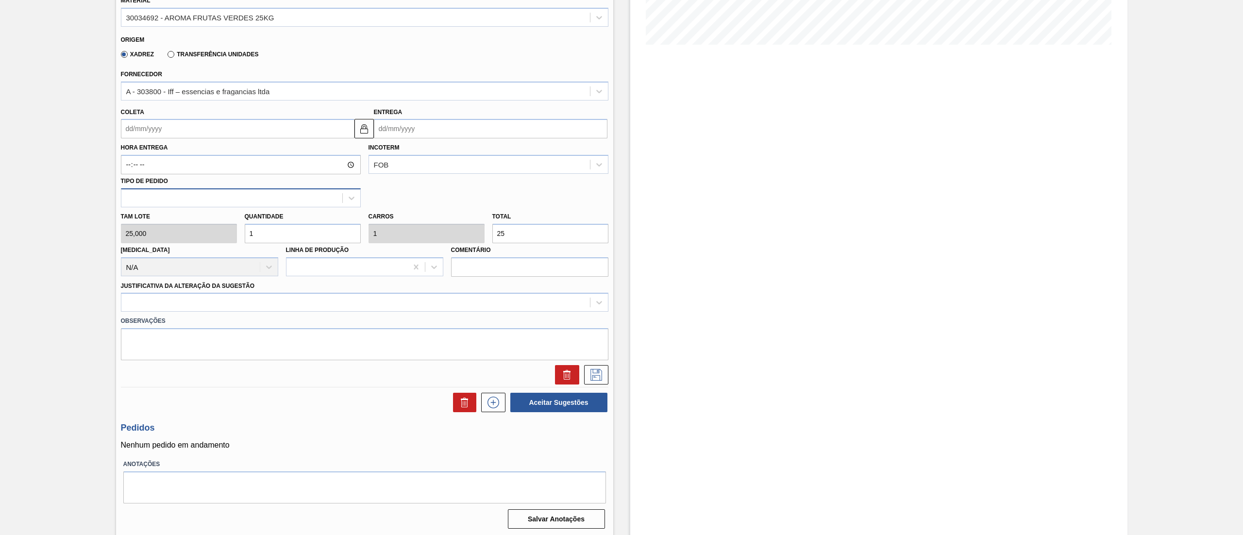
scroll to position [241, 0]
click at [599, 19] on icon at bounding box center [599, 16] width 10 height 10
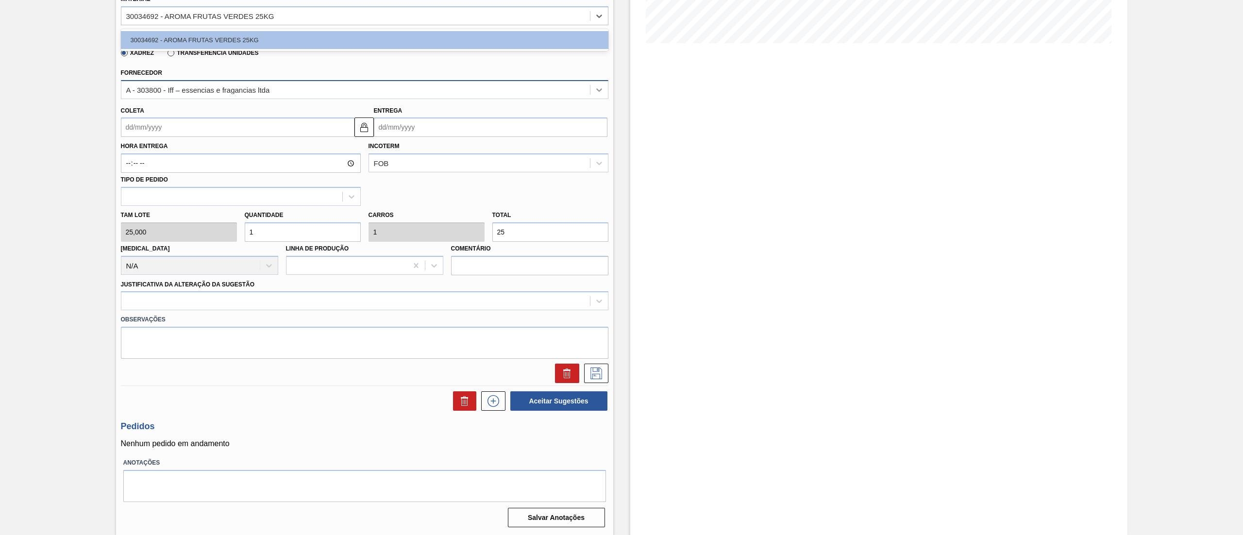
click at [606, 85] on div at bounding box center [598, 89] width 17 height 17
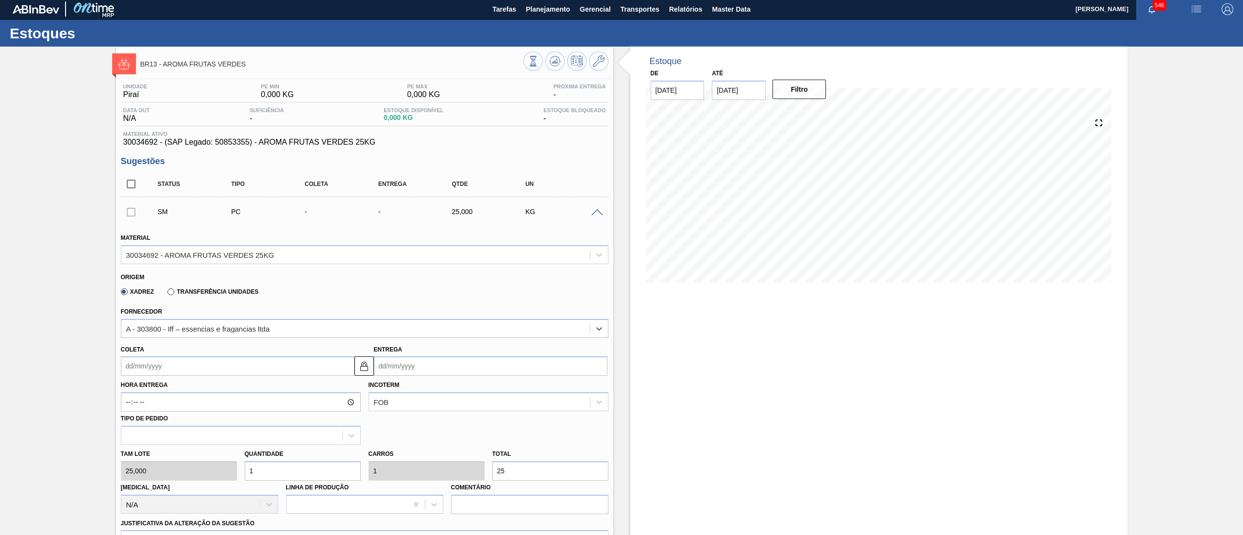
scroll to position [0, 0]
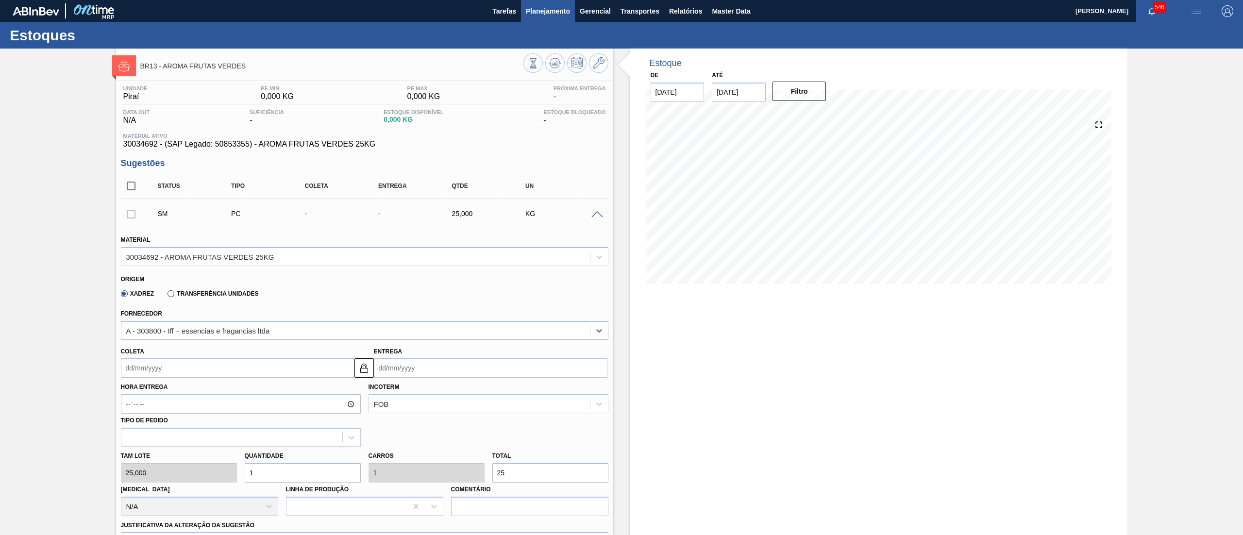
click at [546, 7] on span "Planejamento" at bounding box center [548, 11] width 44 height 12
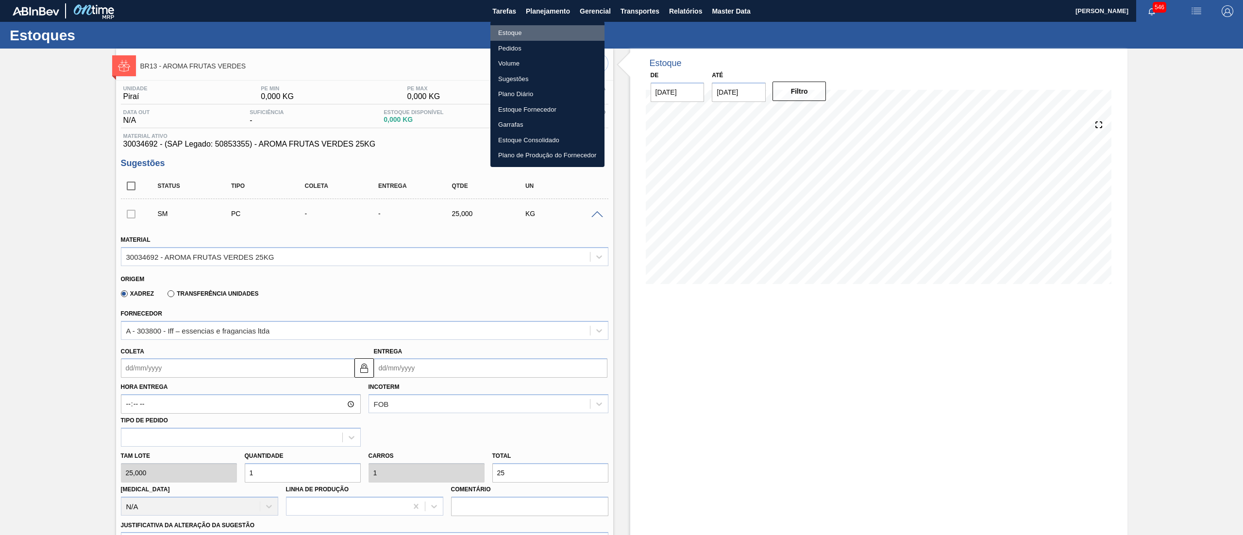
click at [539, 31] on li "Estoque" at bounding box center [547, 33] width 114 height 16
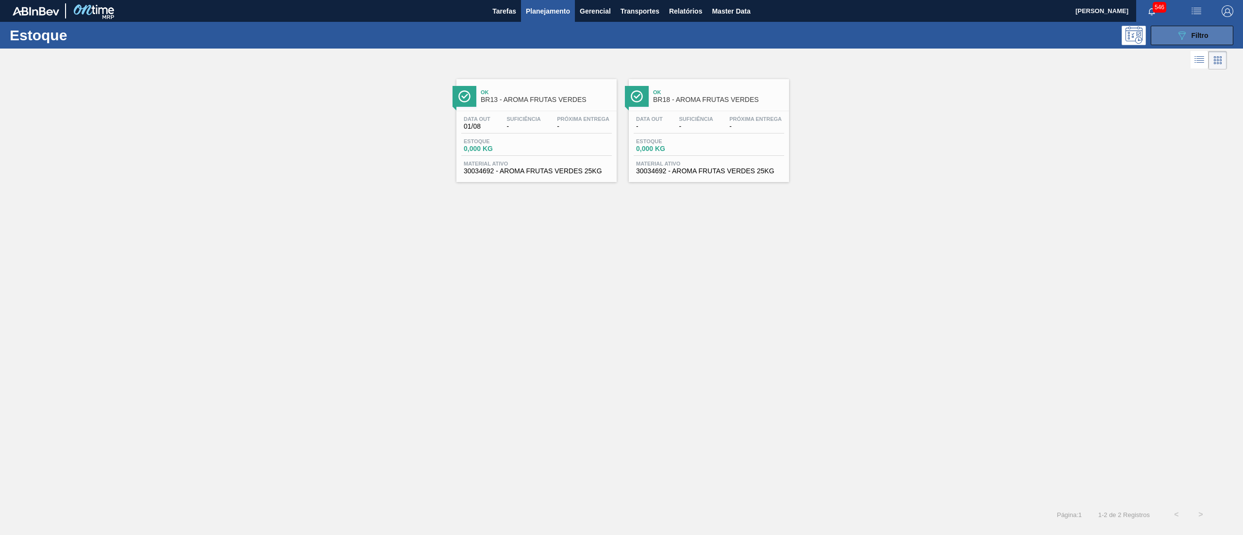
click at [1168, 42] on button "089F7B8B-B2A5-4AFE-B5C0-19BA573D28AC Filtro" at bounding box center [1192, 35] width 83 height 19
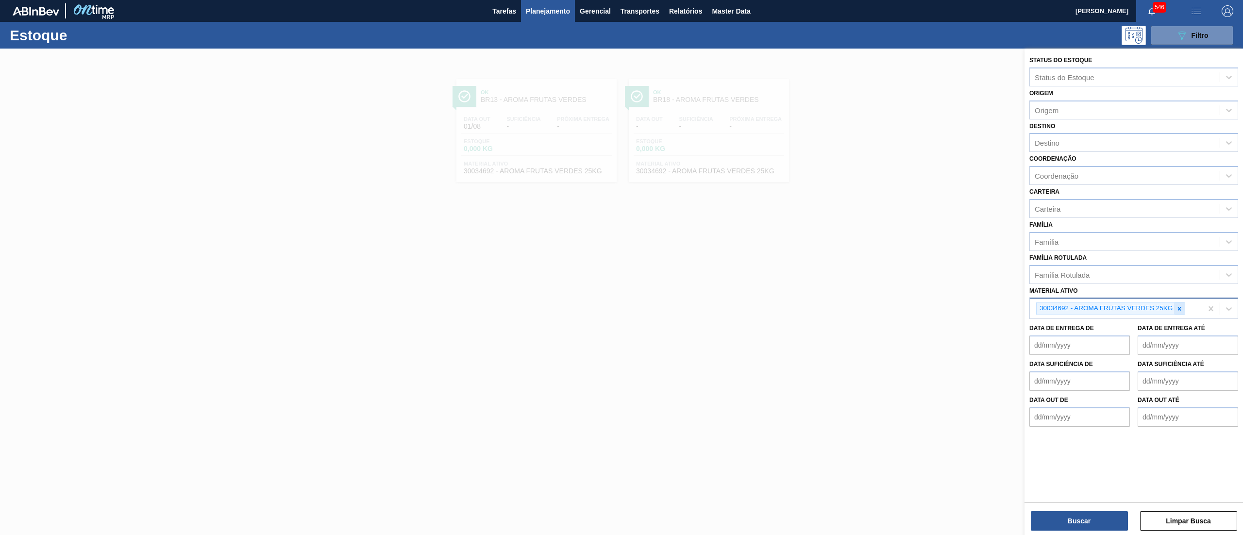
click at [1181, 308] on icon at bounding box center [1179, 308] width 7 height 7
paste ativo "30009649"
type ativo "30009649"
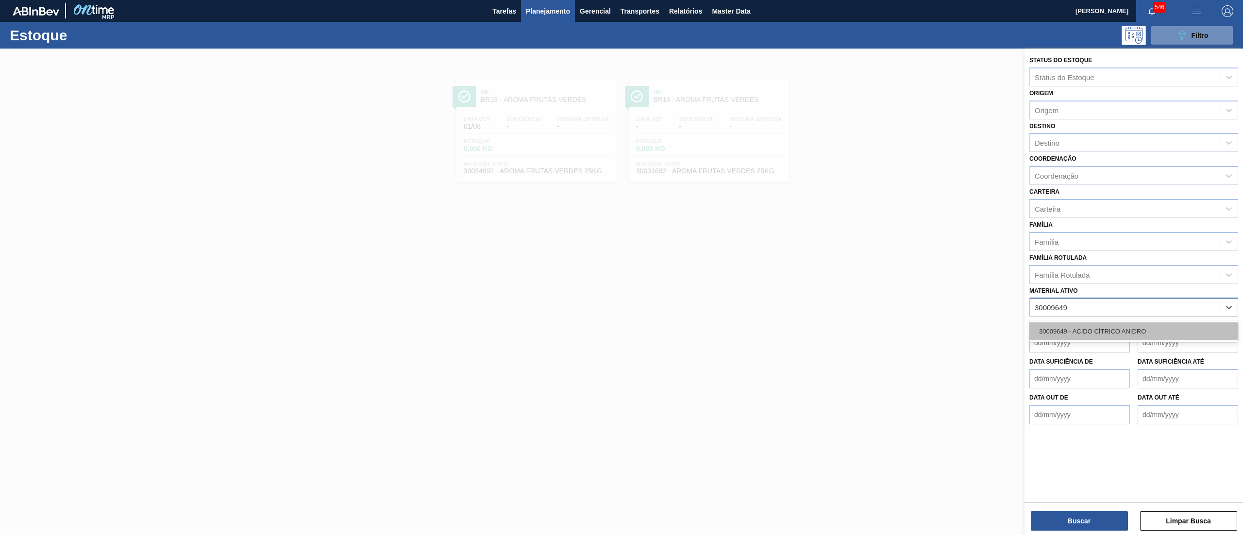
click at [1161, 328] on div "30009649 - ACIDO CÍTRICO ANIDRO" at bounding box center [1133, 331] width 209 height 18
click at [1077, 510] on div "Buscar Limpar Busca" at bounding box center [1133, 515] width 218 height 27
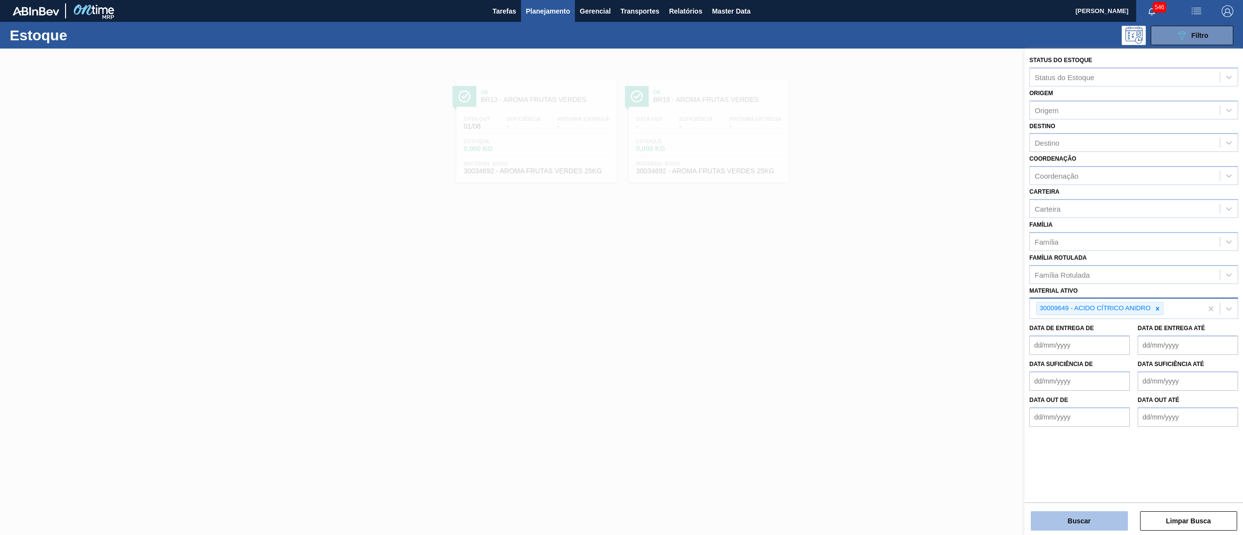
click at [1070, 518] on button "Buscar" at bounding box center [1079, 520] width 97 height 19
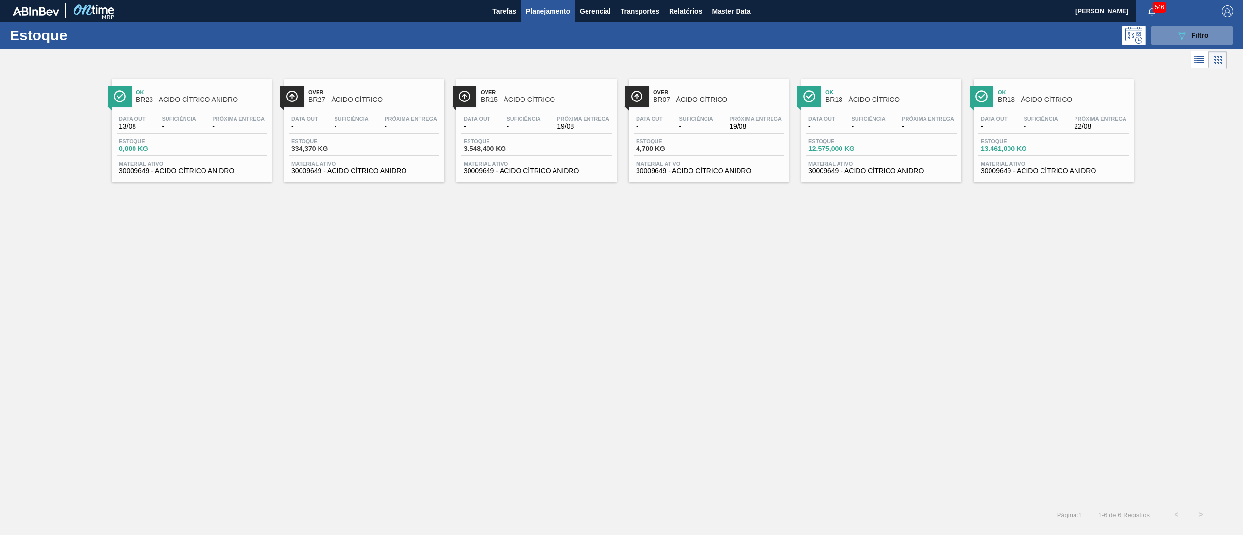
click at [561, 171] on span "30009649 - ACIDO CÍTRICO ANIDRO" at bounding box center [537, 170] width 146 height 7
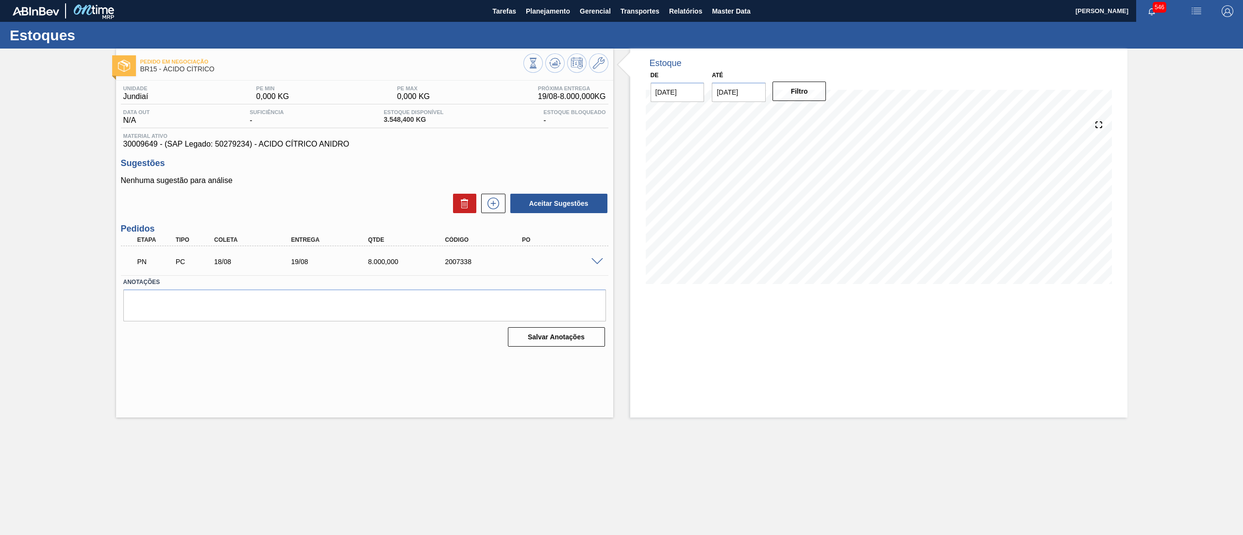
click at [755, 92] on input "[DATE]" at bounding box center [739, 92] width 54 height 19
click at [821, 114] on button "Next Month" at bounding box center [820, 115] width 7 height 7
click at [818, 178] on div "18" at bounding box center [817, 177] width 13 height 13
type input "18/10/2025"
click at [805, 95] on button "Filtro" at bounding box center [799, 91] width 54 height 19
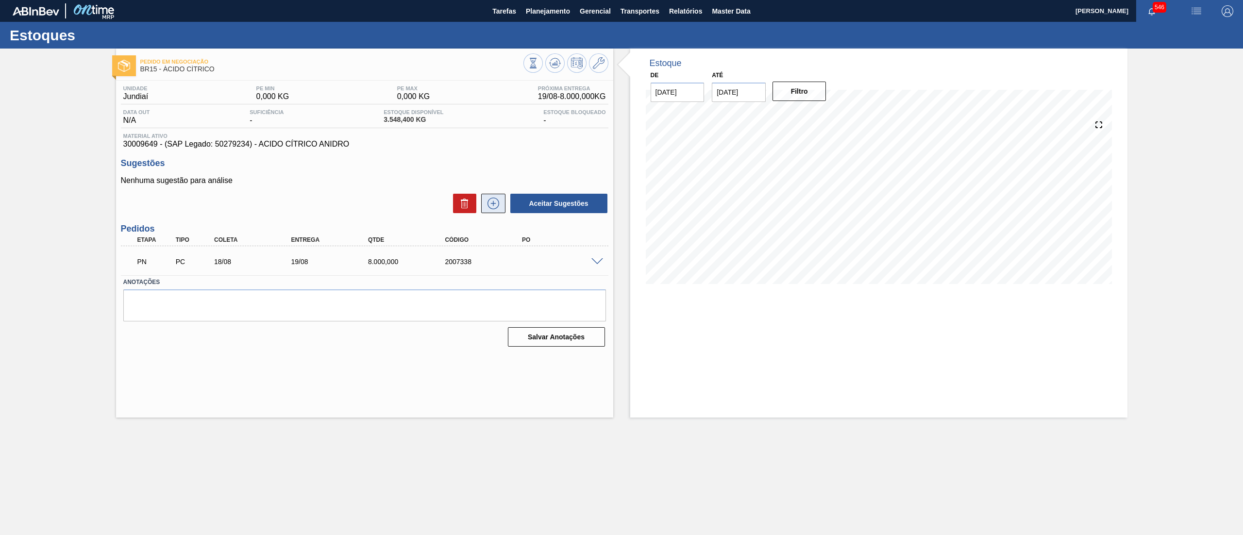
click at [496, 202] on icon at bounding box center [493, 204] width 16 height 12
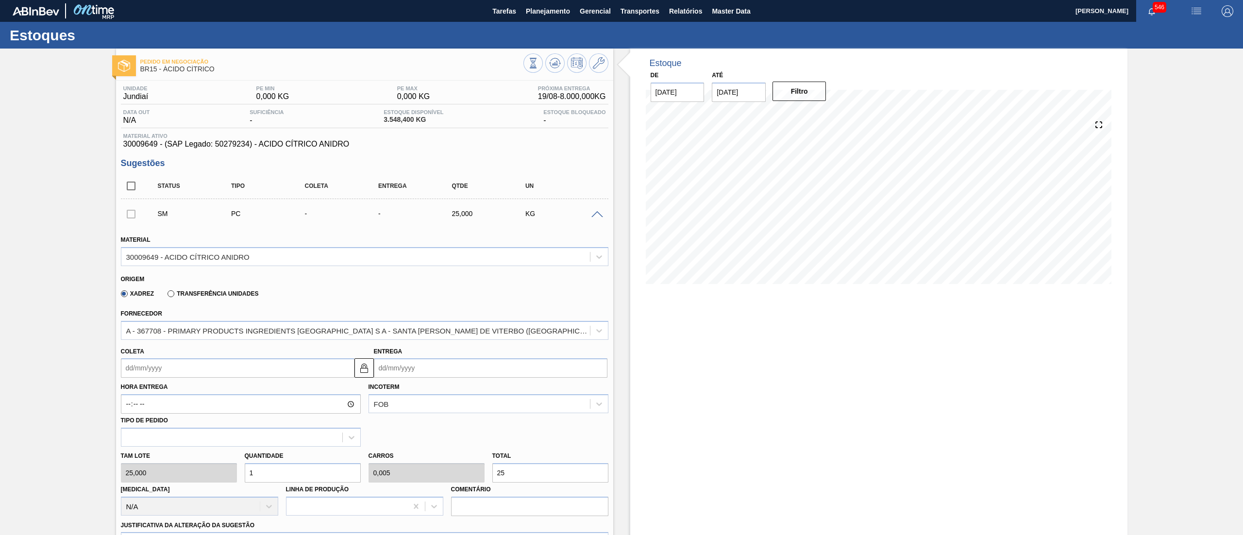
click at [254, 368] on input "Coleta" at bounding box center [238, 367] width 234 height 19
click at [162, 485] on div "26" at bounding box center [163, 485] width 13 height 13
type input "26/08/2025"
type input "27/08/2025"
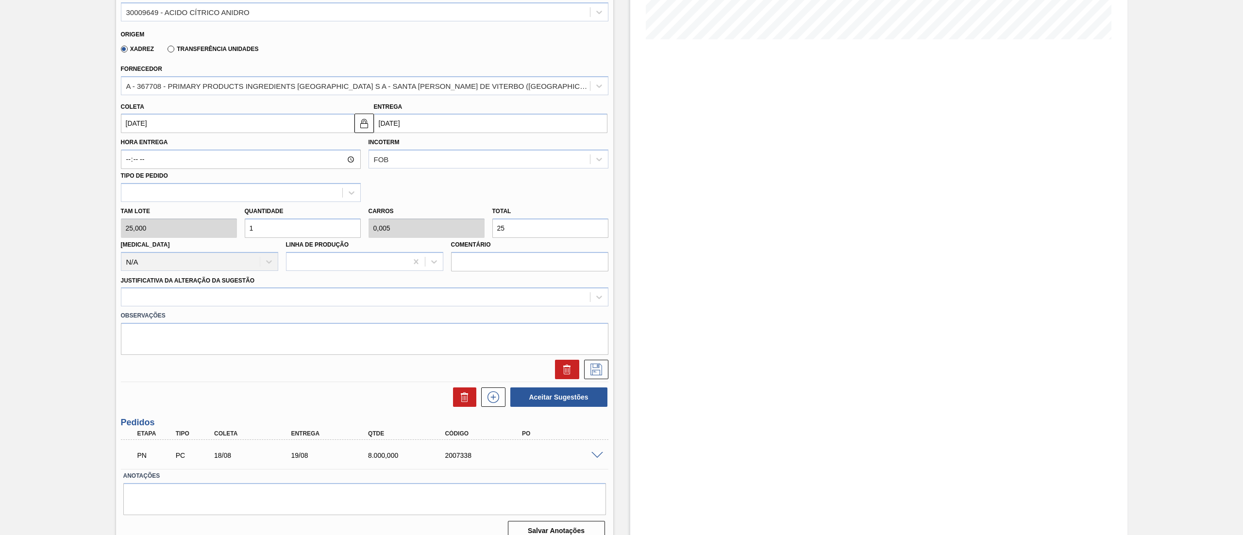
scroll to position [257, 0]
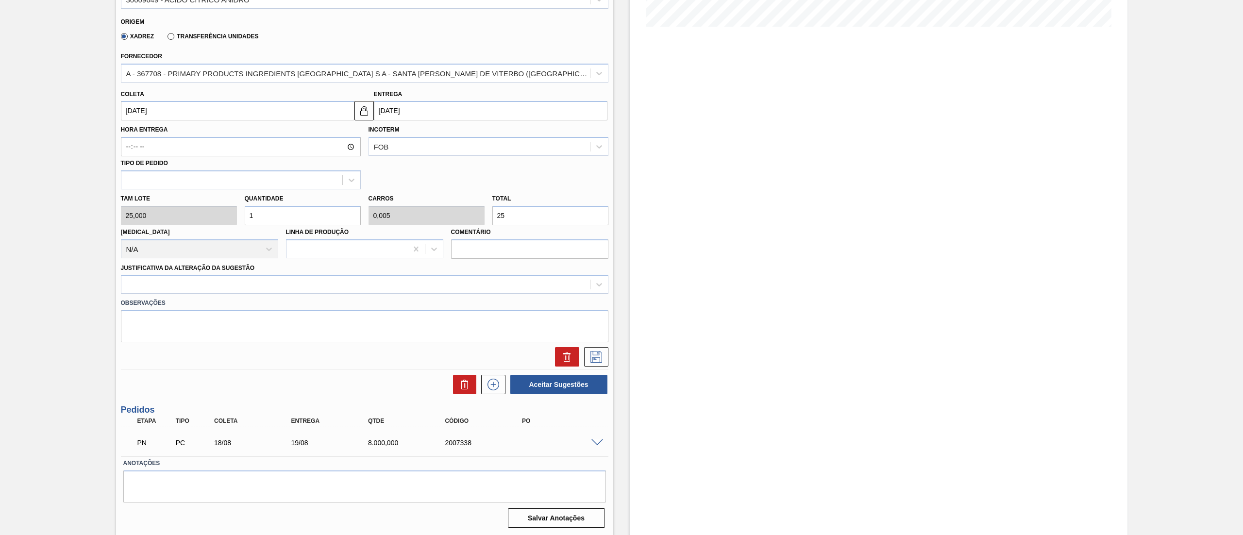
click at [200, 207] on div "Tam lote 25,000 Quantidade 1 Carros 0,005 Total 25 Doca N/A Linha de Produção C…" at bounding box center [364, 223] width 495 height 69
type input "12"
type input "0,06"
type input "300"
drag, startPoint x: 237, startPoint y: 210, endPoint x: 206, endPoint y: 205, distance: 31.4
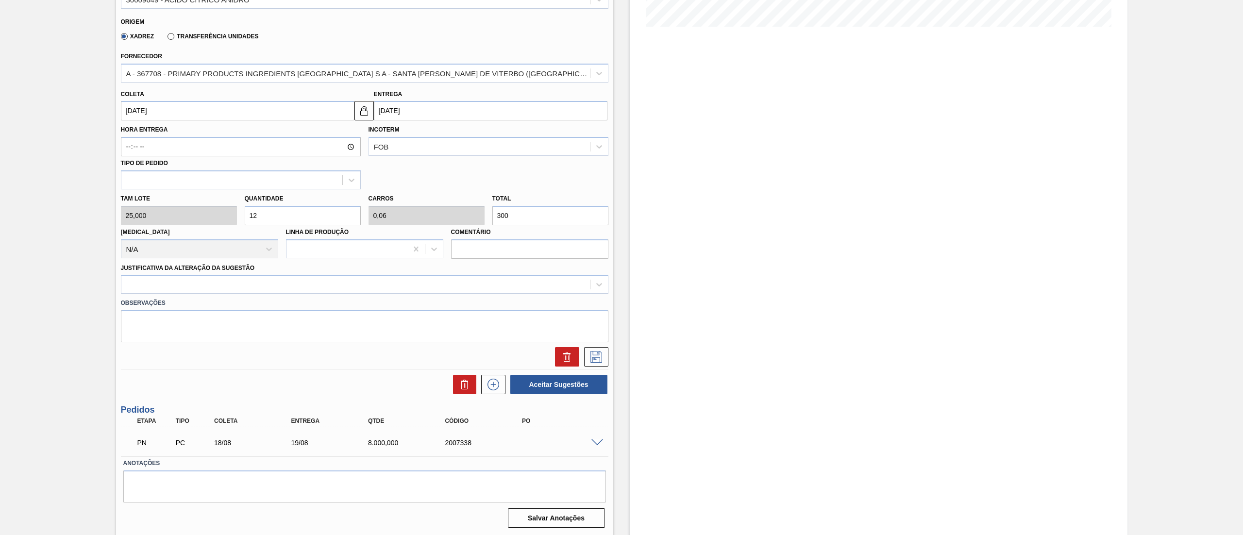
click at [206, 205] on div "Tam lote 25,000 Quantidade 12 Carros 0,06 Total 300 Doca N/A Linha de Produção …" at bounding box center [364, 223] width 495 height 69
click at [591, 439] on span at bounding box center [597, 442] width 12 height 7
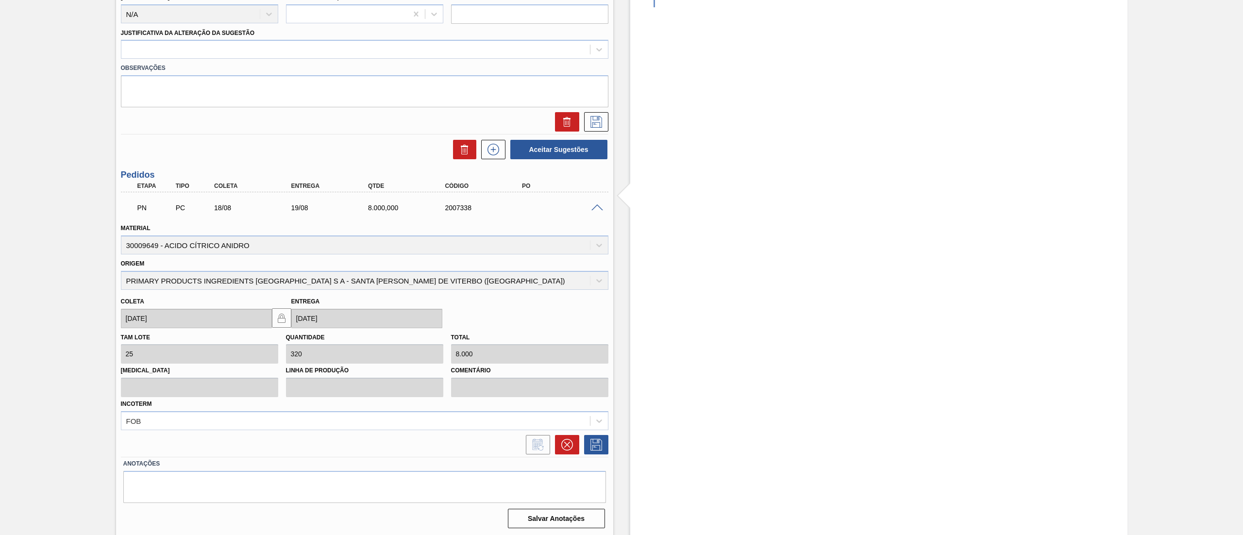
scroll to position [7, 0]
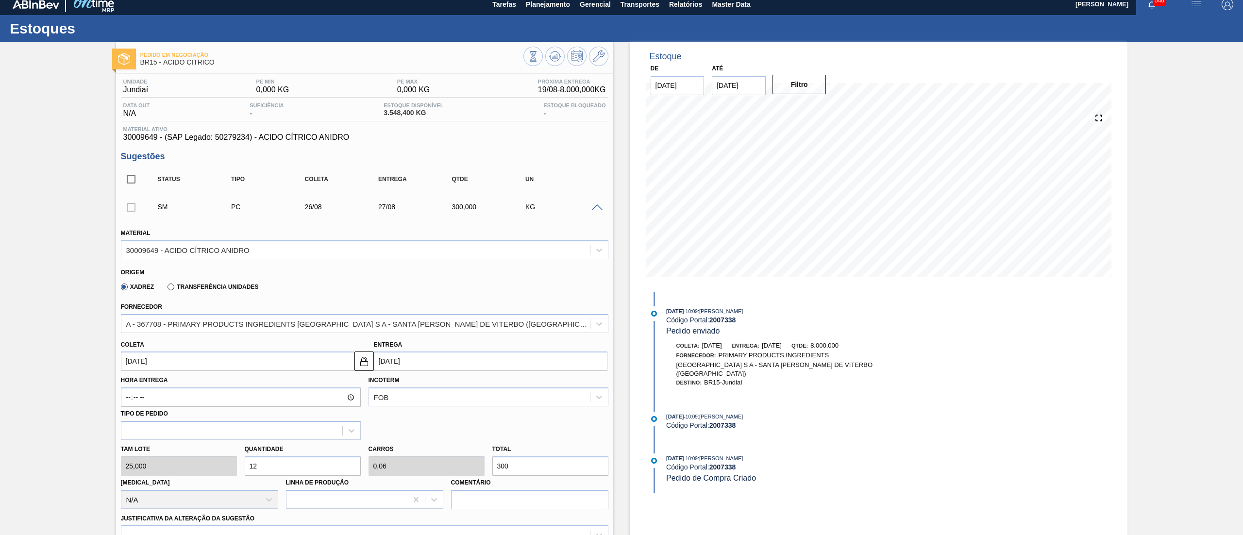
click at [158, 462] on div "Tam lote 25,000 Quantidade 12 Carros 0,06 Total 300 Doca N/A Linha de Produção …" at bounding box center [364, 474] width 495 height 69
type input "3"
type input "0,015"
type input "75"
type input "32"
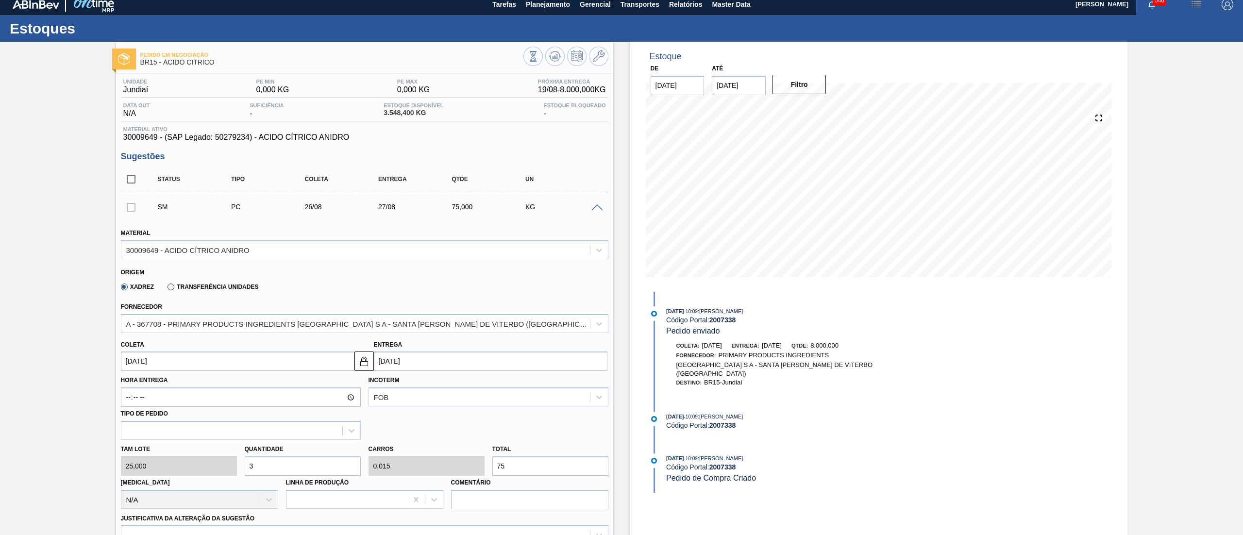
type input "0,16"
type input "800"
type input "320"
type input "1,6"
type input "8.000"
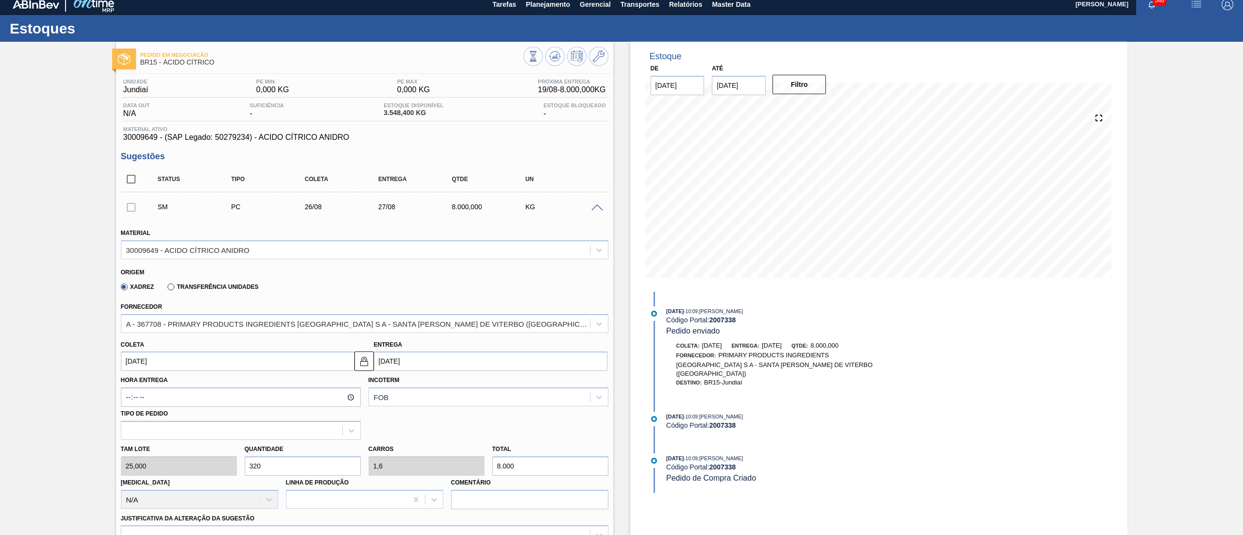
type input "320"
click at [597, 205] on span at bounding box center [597, 207] width 12 height 7
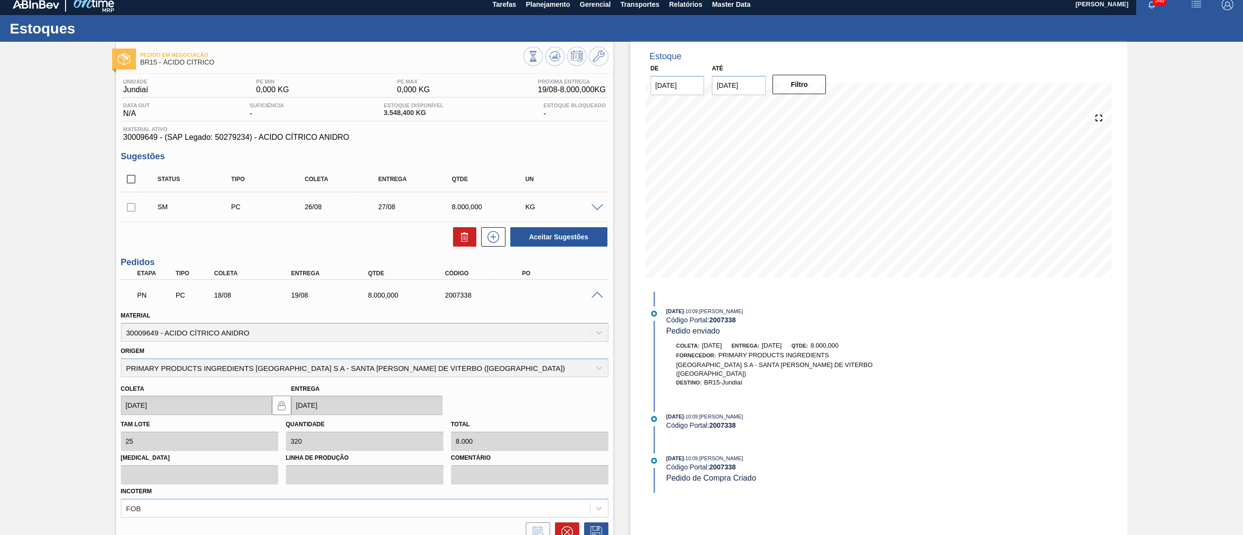
click at [599, 206] on span at bounding box center [597, 207] width 12 height 7
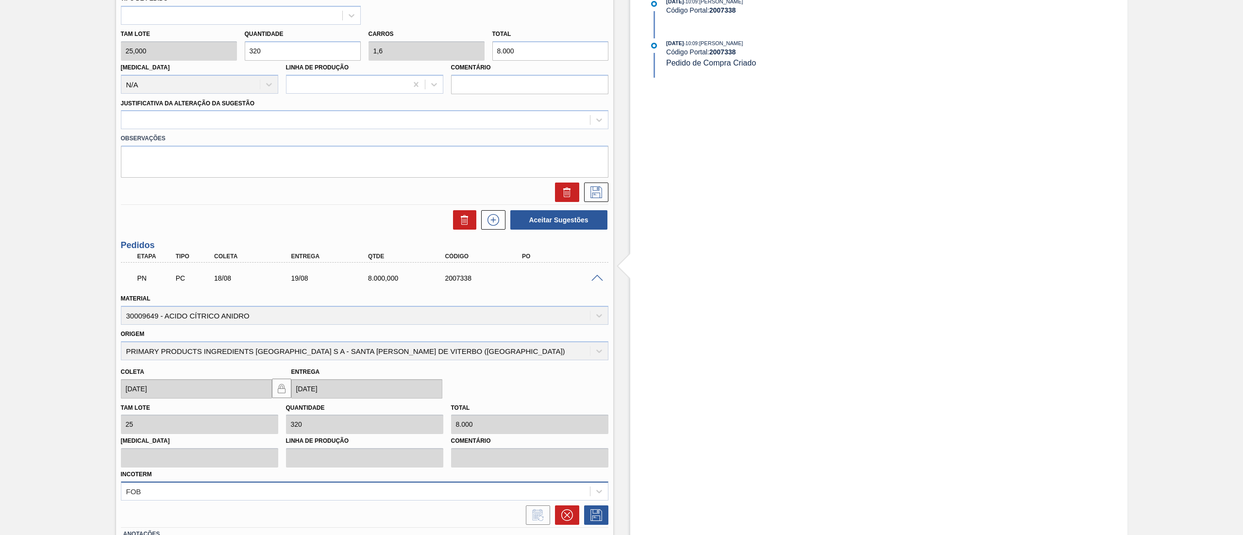
scroll to position [492, 0]
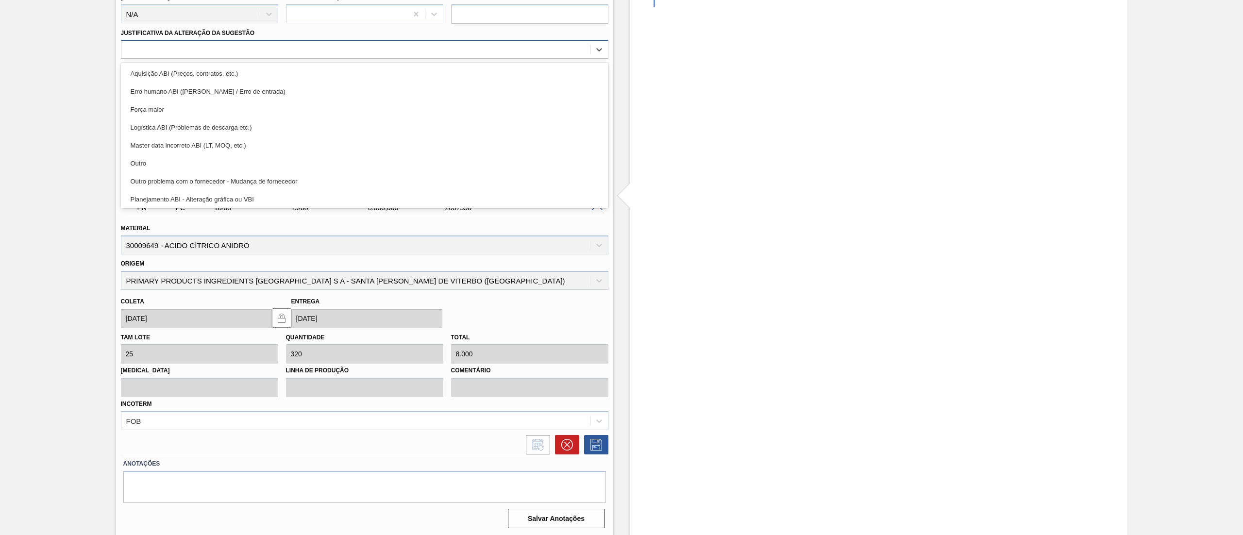
click at [172, 50] on div at bounding box center [355, 50] width 468 height 14
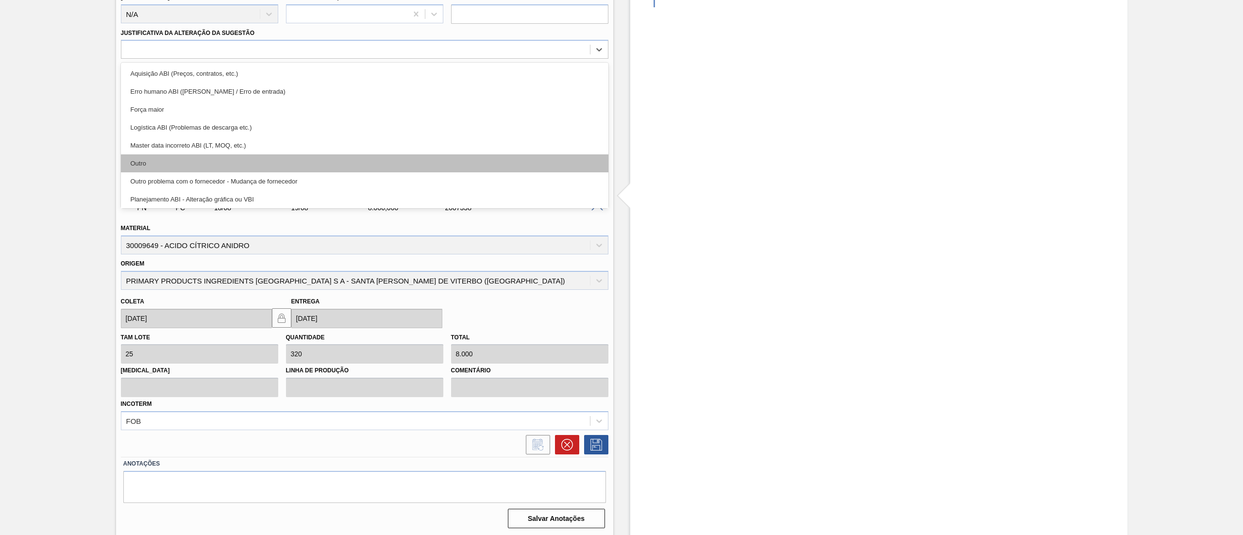
click at [169, 157] on div "Outro" at bounding box center [364, 163] width 487 height 18
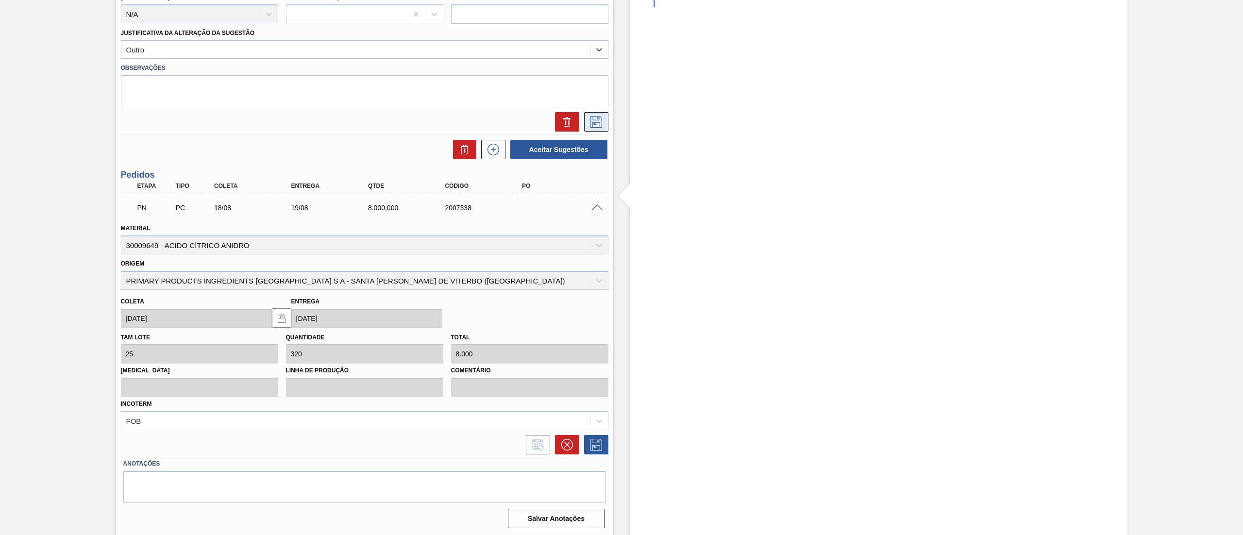
click at [596, 126] on icon at bounding box center [596, 122] width 16 height 12
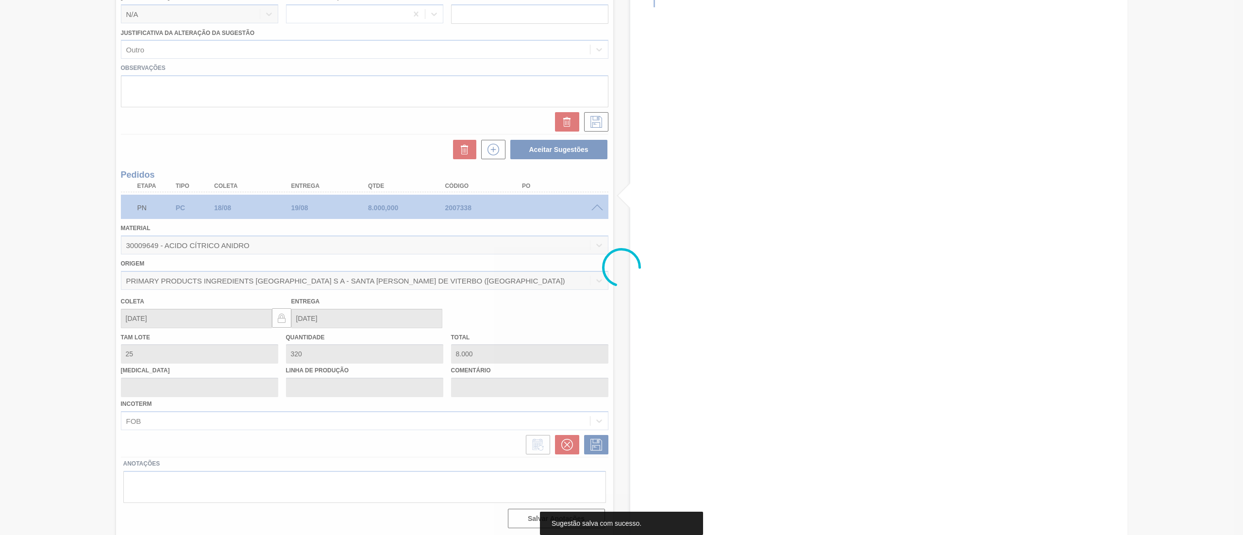
scroll to position [0, 0]
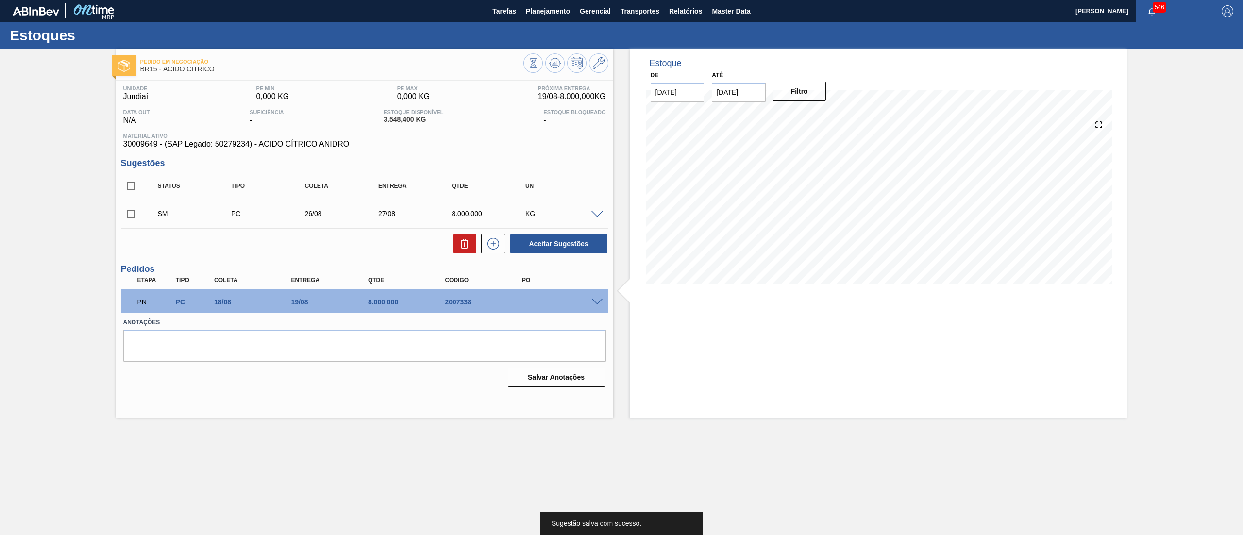
click at [131, 217] on input "checkbox" at bounding box center [131, 214] width 20 height 20
click at [563, 239] on button "Aceitar Sugestões" at bounding box center [558, 243] width 97 height 19
checkbox input "false"
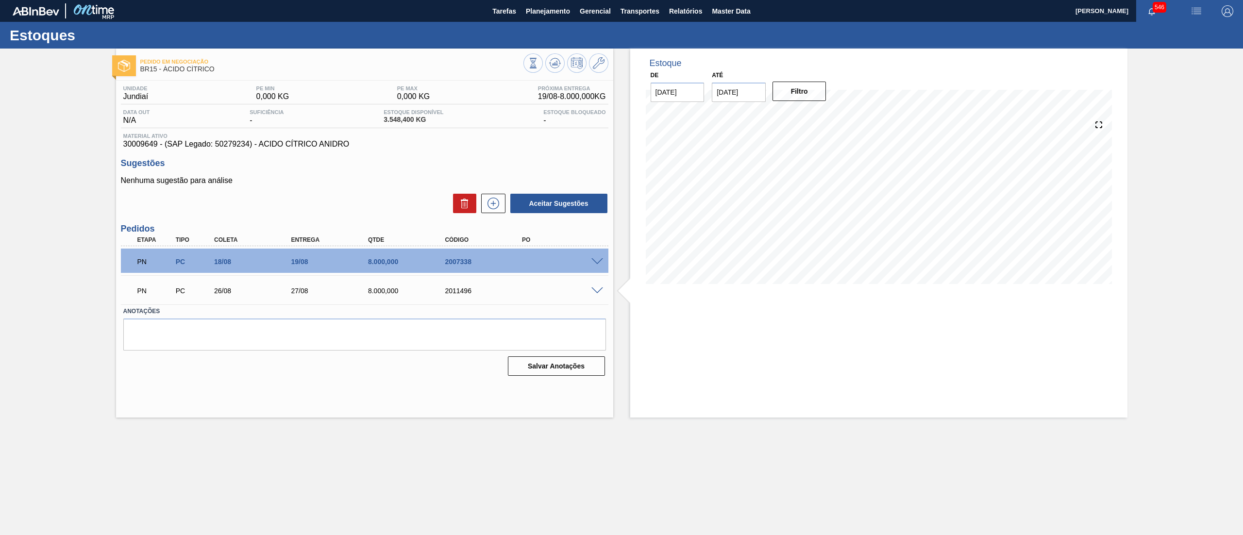
click at [595, 262] on span at bounding box center [597, 261] width 12 height 7
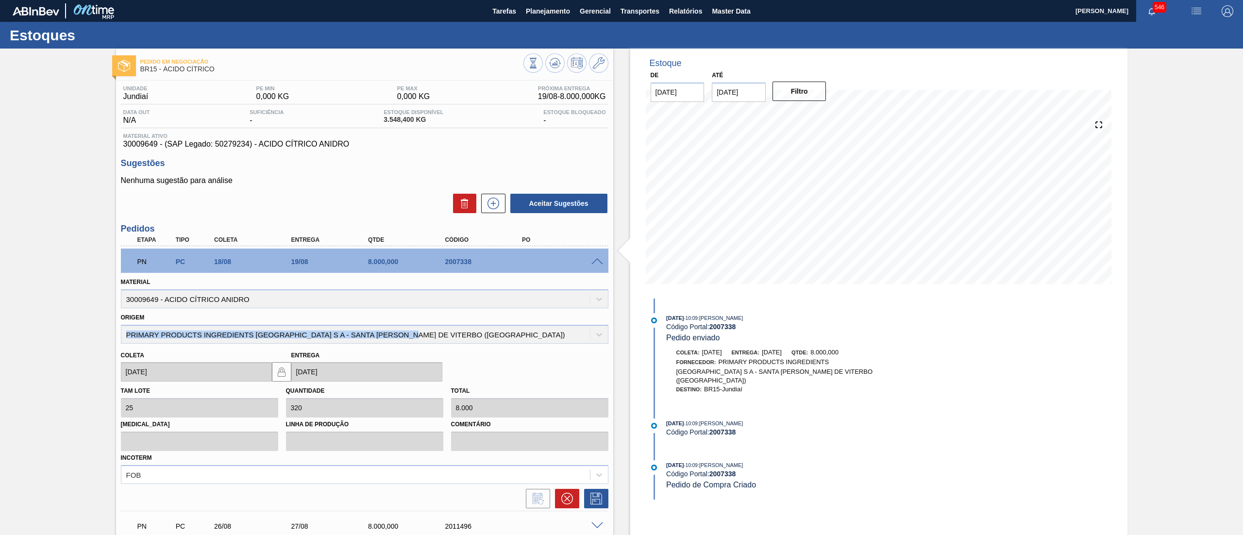
drag, startPoint x: 422, startPoint y: 332, endPoint x: 84, endPoint y: 330, distance: 338.9
click at [84, 330] on div "Pedido em Negociação BR15 - ÁCIDO CÍTRICO Unidade Jundiaí PE MIN 0,000 KG PE MA…" at bounding box center [621, 334] width 1243 height 571
copy div "PRIMARY PRODUCTS INGREDIENTS BRASIL S A - SANTA ROSA DE VITERBO (SP)"
drag, startPoint x: 230, startPoint y: 75, endPoint x: 199, endPoint y: 75, distance: 31.1
click at [199, 75] on div "Pedido em Negociação BR15 - ÁCIDO CÍTRICO" at bounding box center [331, 66] width 383 height 22
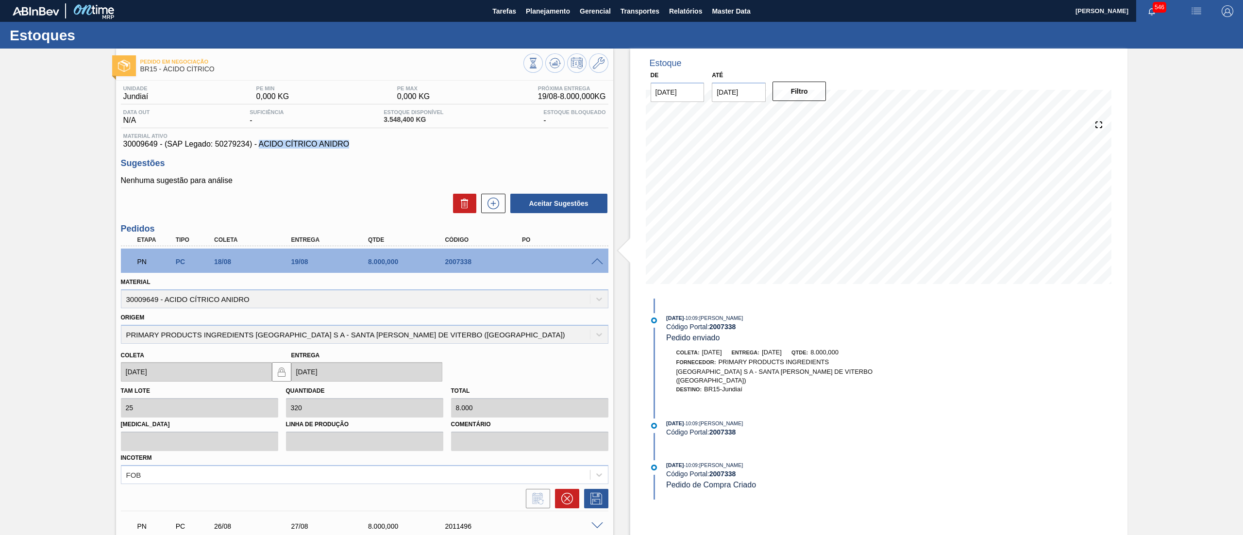
drag, startPoint x: 350, startPoint y: 145, endPoint x: 259, endPoint y: 145, distance: 90.8
click at [259, 145] on span "30009649 - (SAP Legado: 50279234) - ACIDO CÍTRICO ANIDRO" at bounding box center [364, 144] width 483 height 9
copy span "ACIDO CÍTRICO ANIDRO"
click at [546, 3] on button "Planejamento" at bounding box center [548, 11] width 54 height 22
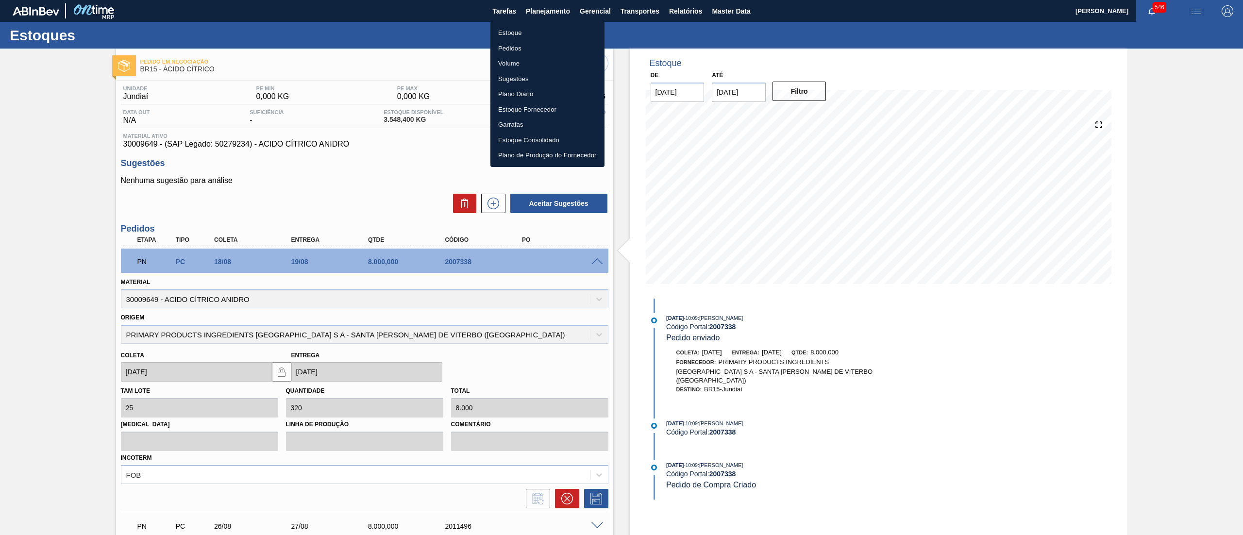
click at [548, 21] on ul "Estoque Pedidos Volume Sugestões Plano Diário Estoque Fornecedor Garrafas Estoq…" at bounding box center [547, 94] width 114 height 146
click at [551, 27] on li "Estoque" at bounding box center [547, 33] width 114 height 16
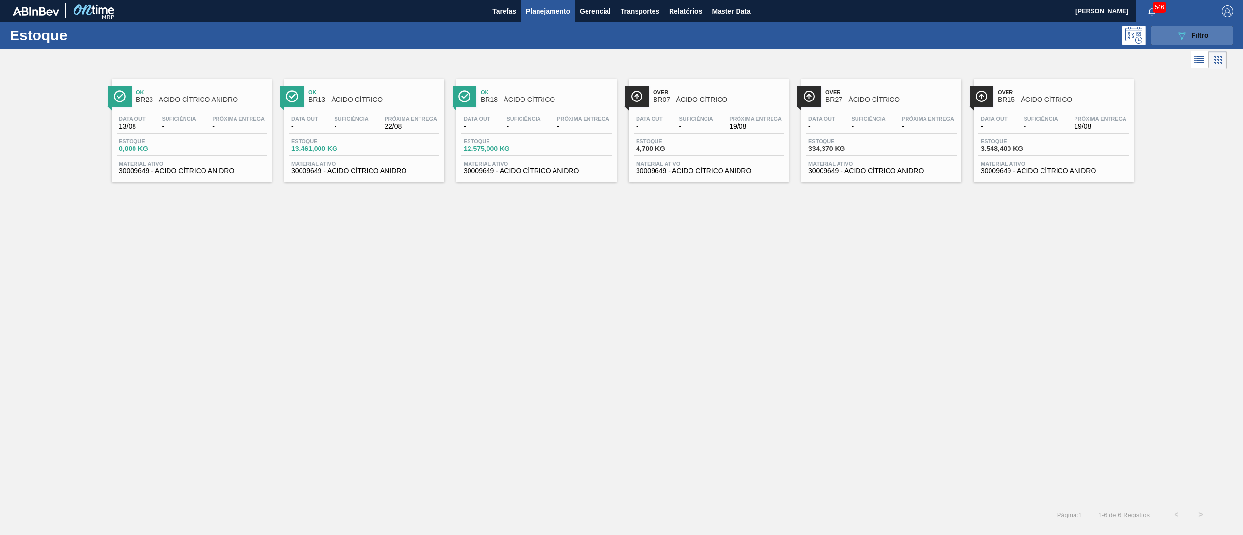
click at [1165, 44] on button "089F7B8B-B2A5-4AFE-B5C0-19BA573D28AC Filtro" at bounding box center [1192, 35] width 83 height 19
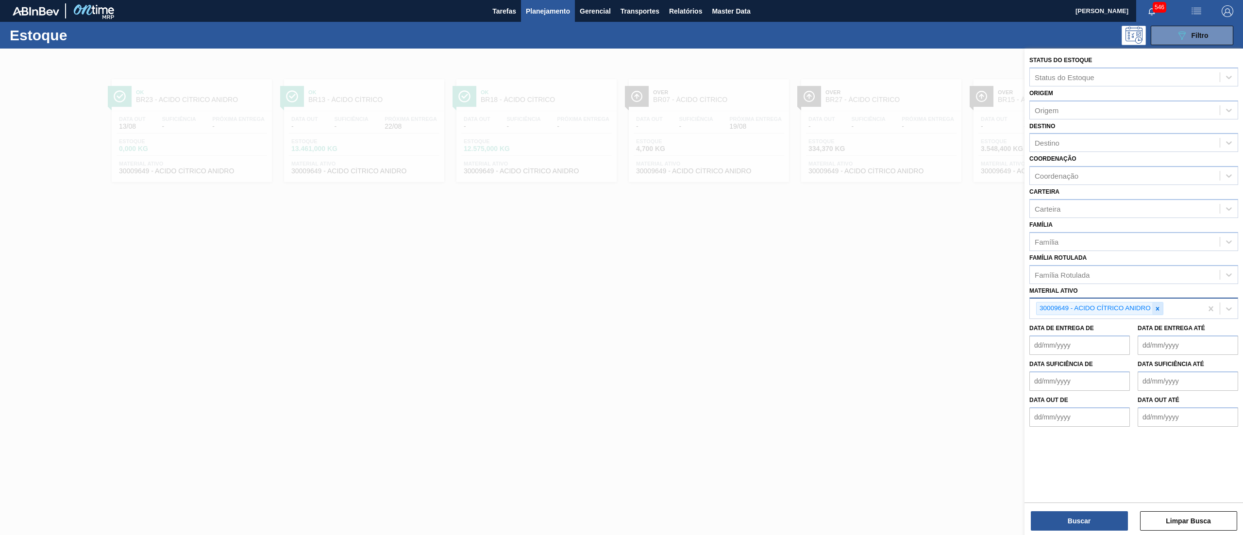
click at [1156, 305] on icon at bounding box center [1157, 308] width 7 height 7
paste ativo "30030870"
type ativo "30030870"
click at [1143, 327] on div "30030870 - ROTULO SLEEVE GCAPC 2PACK2L NIV24" at bounding box center [1133, 331] width 209 height 18
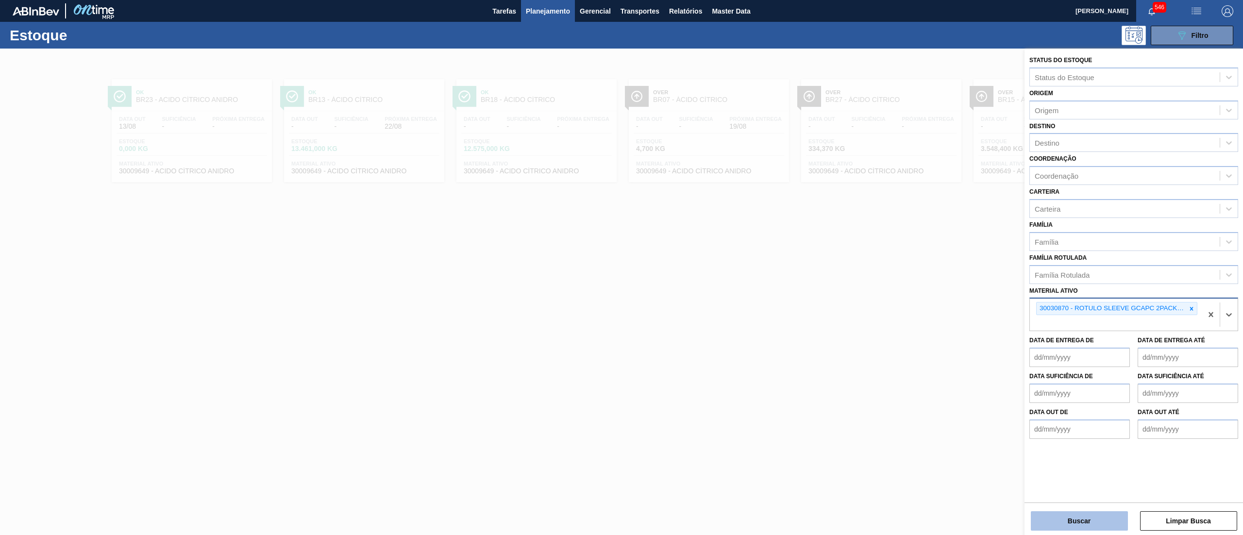
click at [1079, 518] on button "Buscar" at bounding box center [1079, 520] width 97 height 19
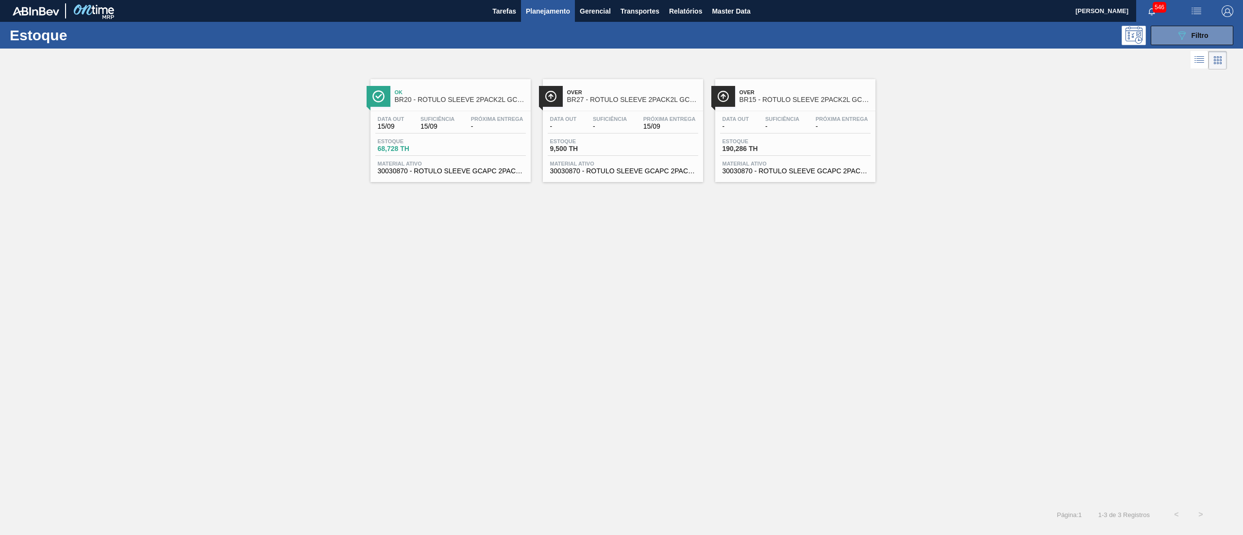
click at [775, 173] on span "30030870 - ROTULO SLEEVE GCAPC 2PACK2L NIV24" at bounding box center [795, 170] width 146 height 7
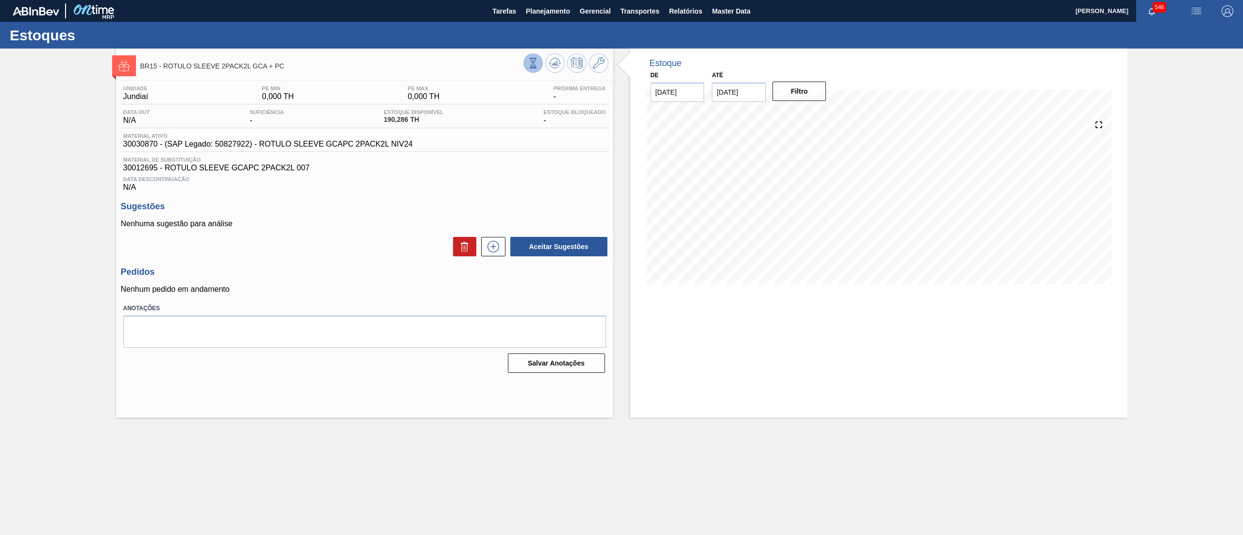
click at [529, 63] on icon at bounding box center [533, 63] width 11 height 11
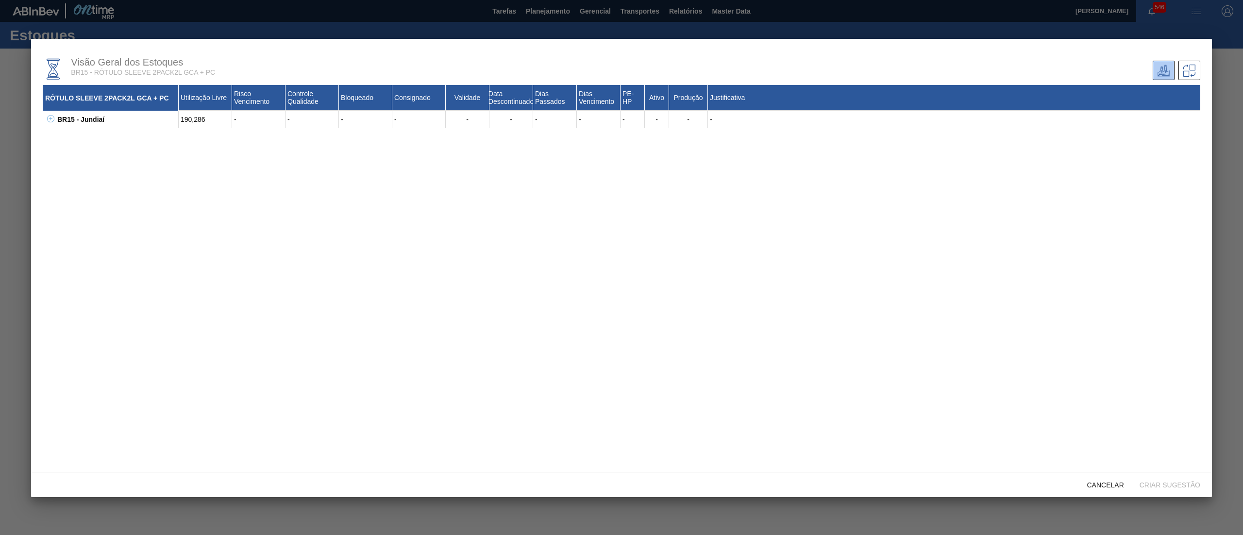
click at [50, 118] on icon at bounding box center [50, 118] width 0 height 3
drag, startPoint x: 210, startPoint y: 134, endPoint x: 175, endPoint y: 134, distance: 35.0
click at [175, 134] on div "30012695 - ROTULO SLEEVE GCAPC 2PACK2L 007 190,286 - - - - - - - - 60 Não Sim -" at bounding box center [633, 136] width 1133 height 17
click at [220, 155] on div "-" at bounding box center [205, 154] width 53 height 17
drag, startPoint x: 205, startPoint y: 134, endPoint x: 55, endPoint y: 137, distance: 149.6
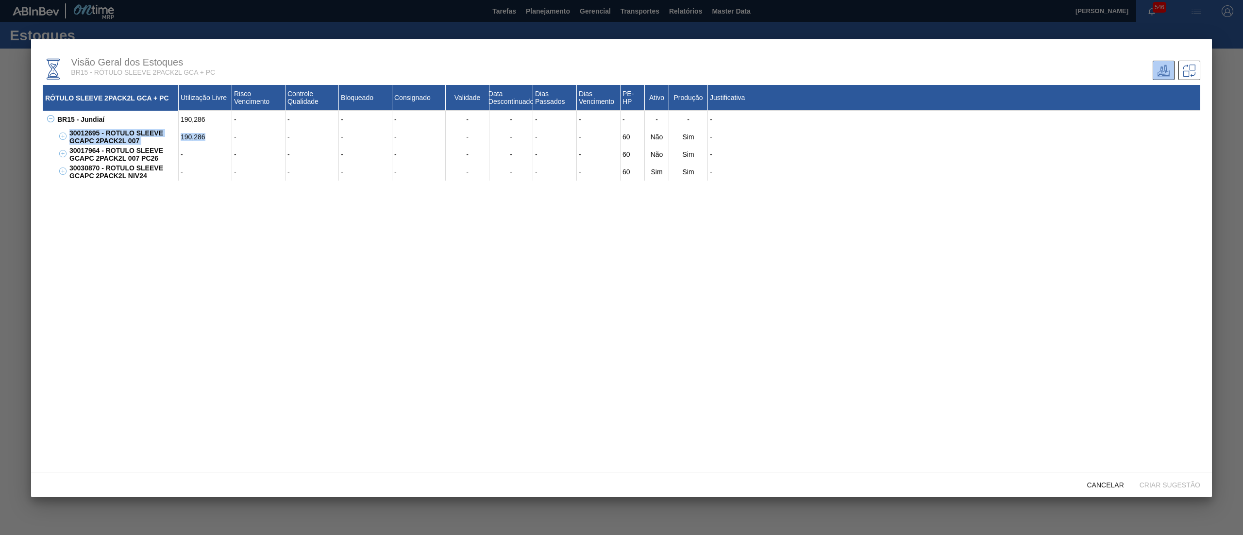
click at [67, 137] on div "30012695 - ROTULO SLEEVE GCAPC 2PACK2L 007 190,286 - - - - - - - - 60 Não Sim -" at bounding box center [633, 136] width 1133 height 17
copy div "30012695 - ROTULO SLEEVE GCAPC 2PACK2L 007 190,286"
